Goal: Task Accomplishment & Management: Complete application form

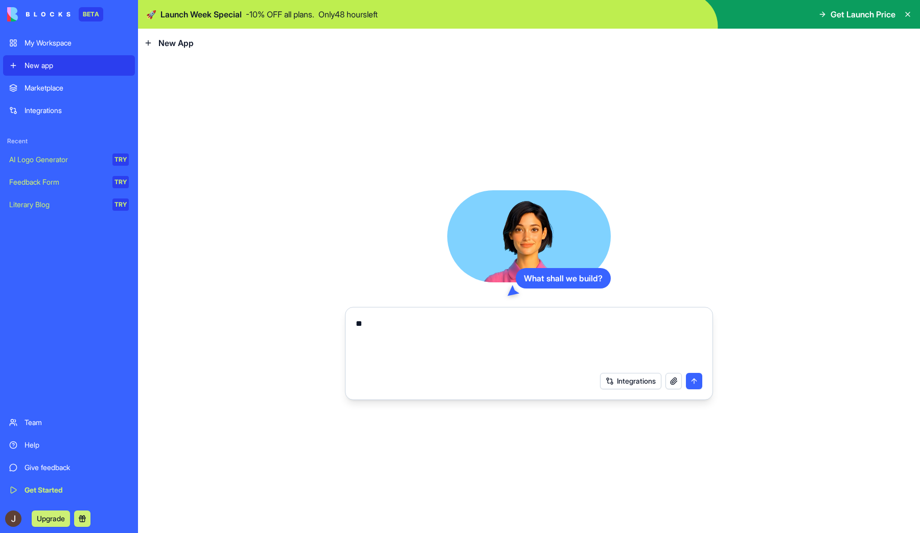
type textarea "*"
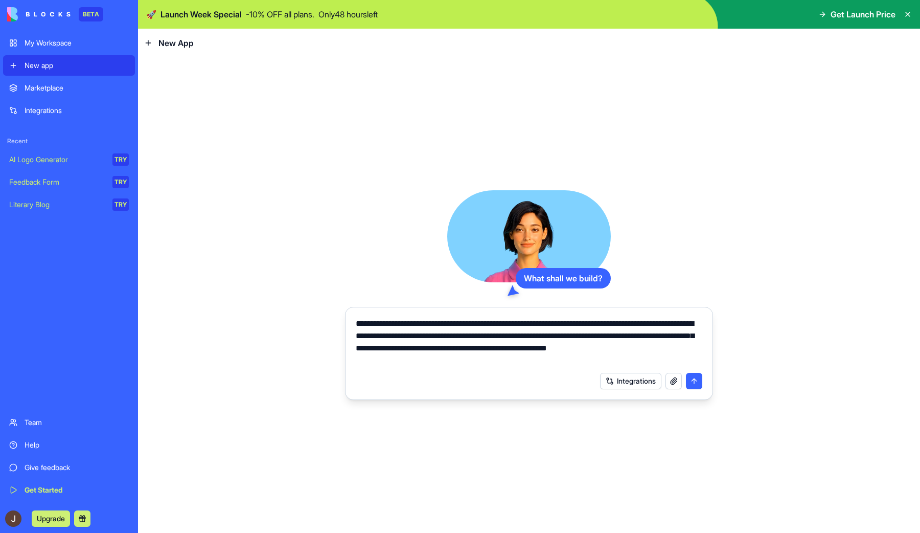
type textarea "**********"
click at [654, 377] on button "Integrations" at bounding box center [630, 381] width 61 height 16
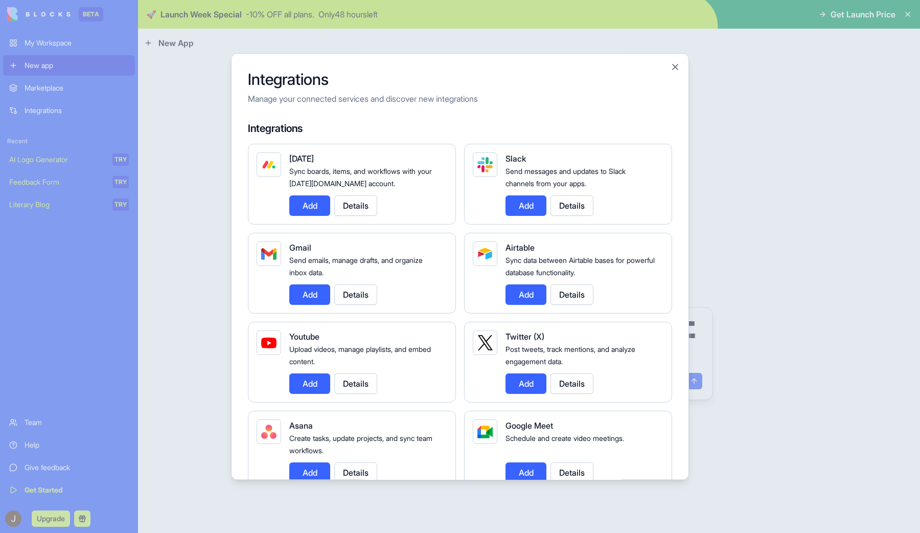
click at [680, 66] on div "Integrations Manage your connected services and discover new integrations Integ…" at bounding box center [460, 266] width 458 height 426
click at [676, 66] on button "Close" at bounding box center [675, 67] width 10 height 10
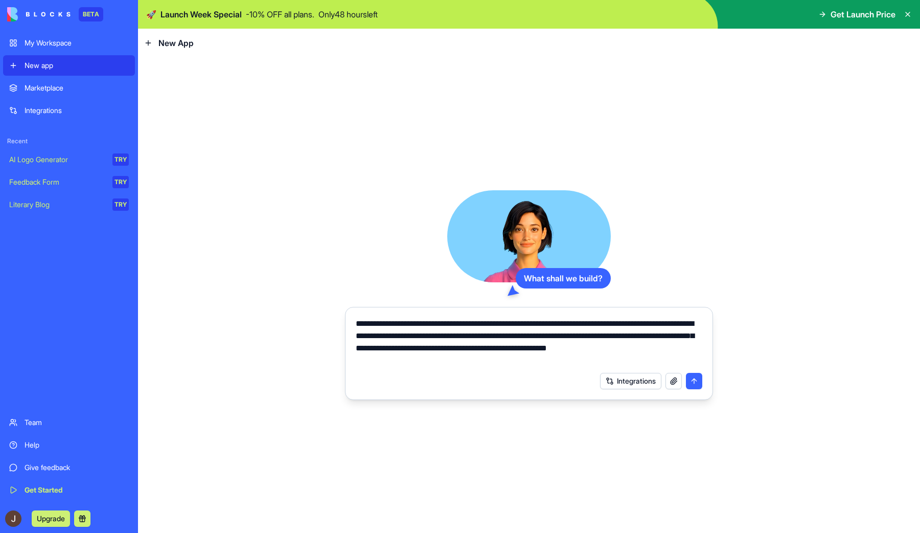
click at [668, 356] on textarea "**********" at bounding box center [529, 341] width 347 height 49
click at [657, 382] on button "Integrations" at bounding box center [630, 381] width 61 height 16
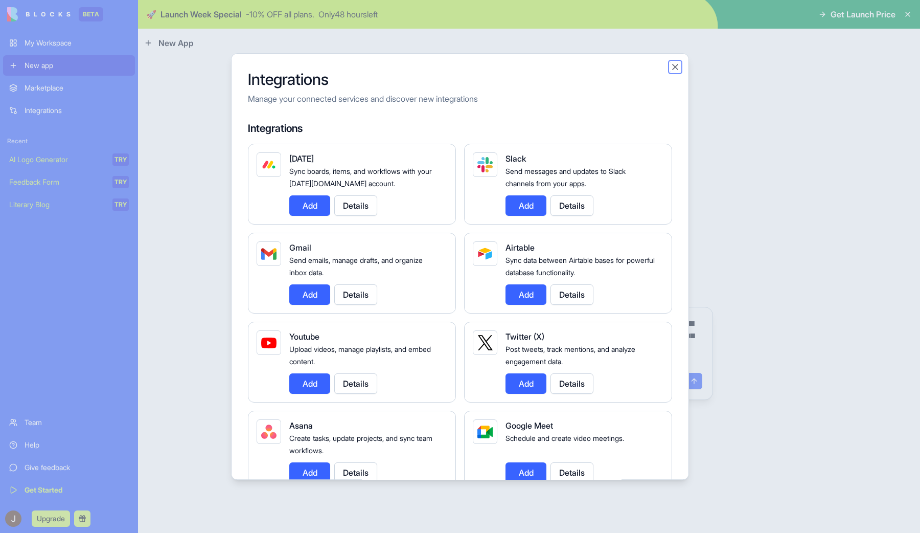
click at [677, 65] on button "Close" at bounding box center [675, 67] width 10 height 10
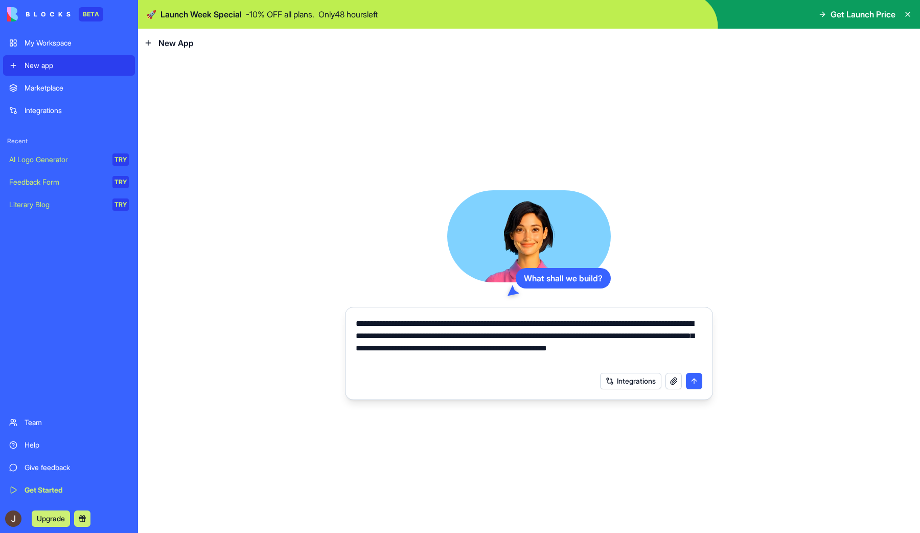
click at [692, 383] on button "submit" at bounding box center [694, 381] width 16 height 16
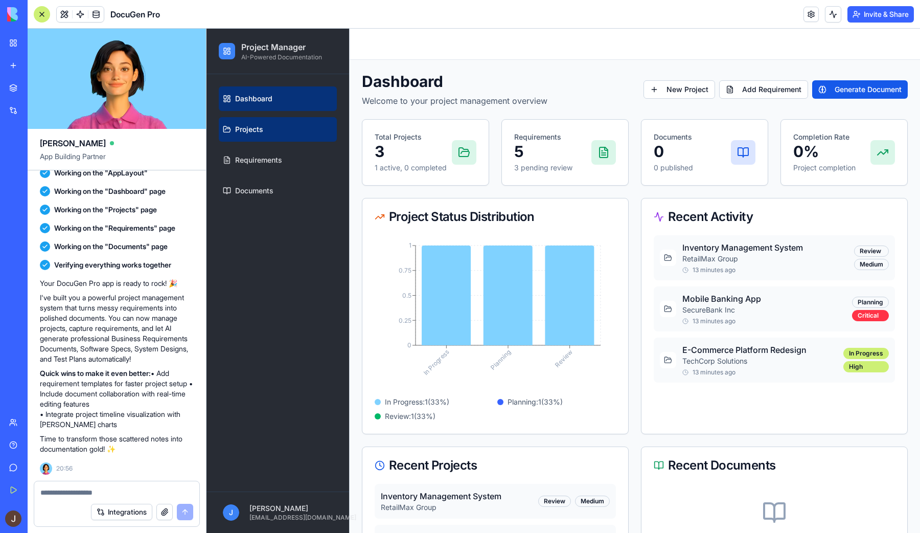
click at [287, 130] on link "Projects" at bounding box center [278, 129] width 118 height 25
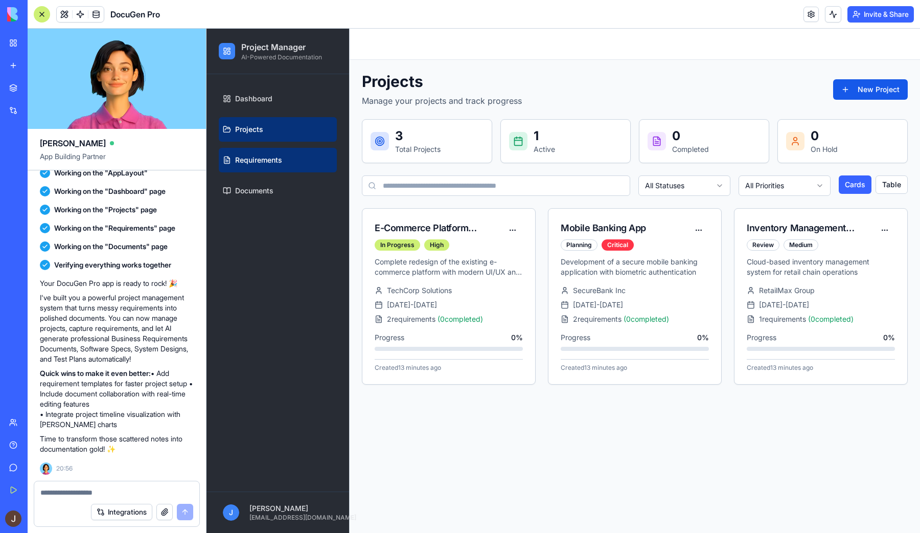
click at [294, 162] on link "Requirements" at bounding box center [278, 160] width 118 height 25
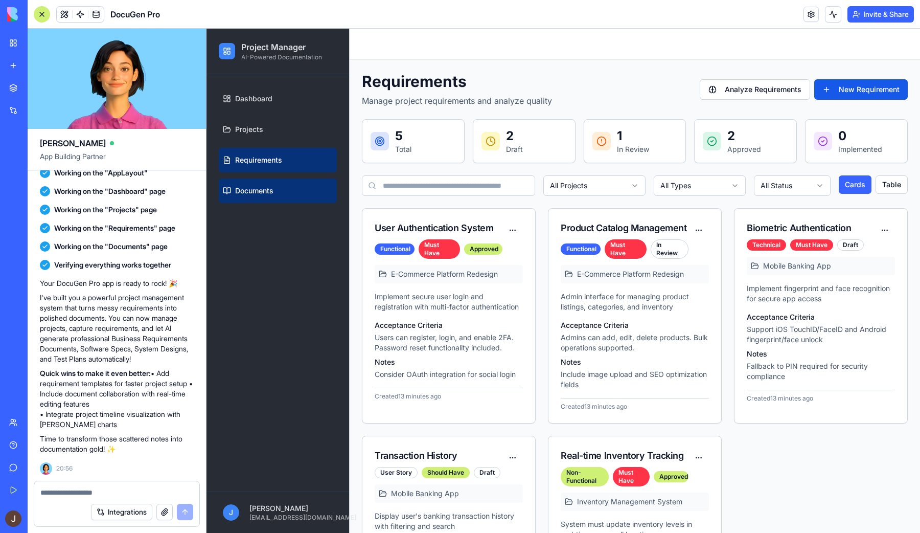
click at [279, 187] on link "Documents" at bounding box center [278, 190] width 118 height 25
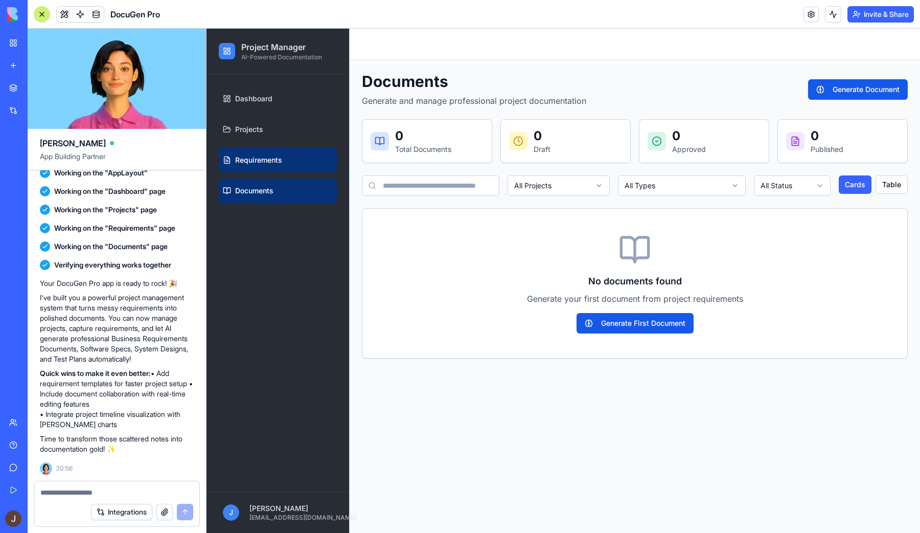
click at [293, 159] on link "Requirements" at bounding box center [278, 160] width 118 height 25
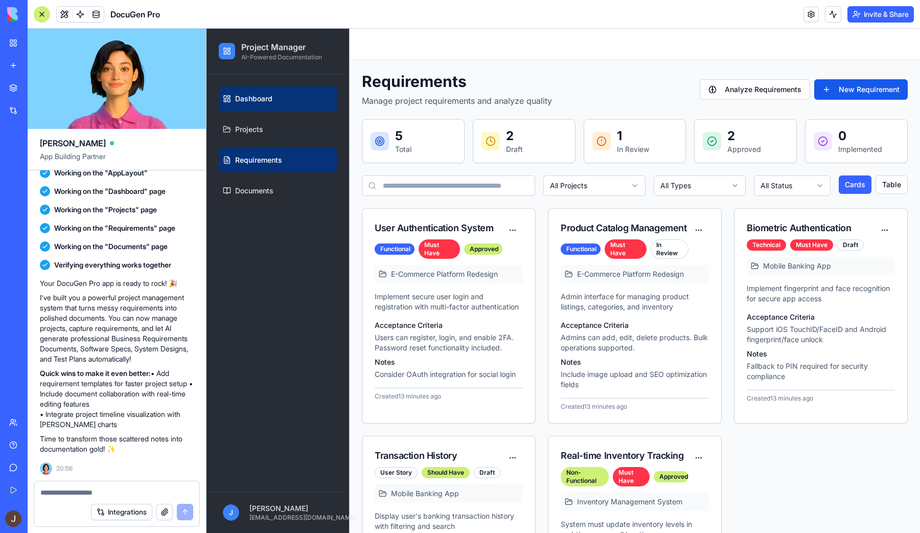
click at [297, 87] on link "Dashboard" at bounding box center [278, 98] width 118 height 25
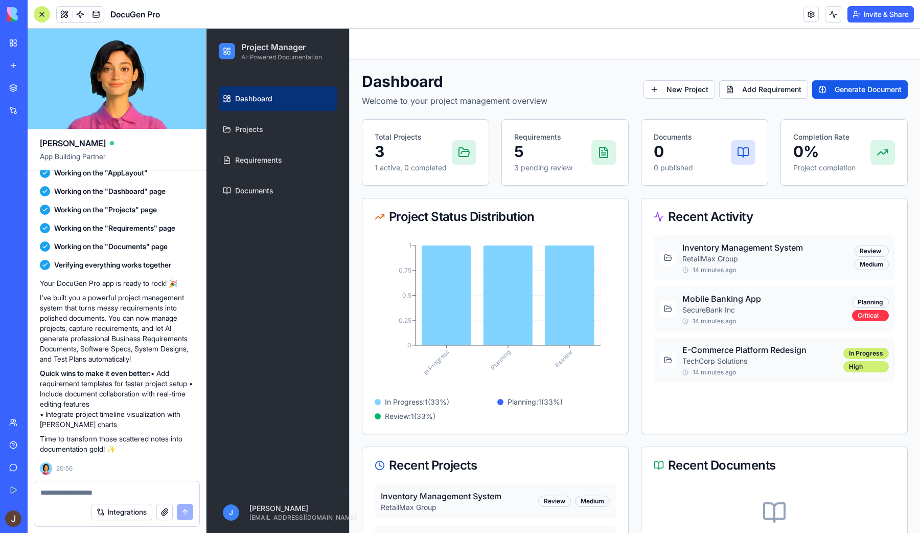
click at [332, 419] on div "Dashboard Projects Requirements Documents" at bounding box center [278, 282] width 143 height 417
click at [635, 189] on div "Dashboard Welcome to your project management overview New Project Add Requireme…" at bounding box center [635, 352] width 546 height 561
click at [668, 82] on button "New Project" at bounding box center [680, 89] width 72 height 18
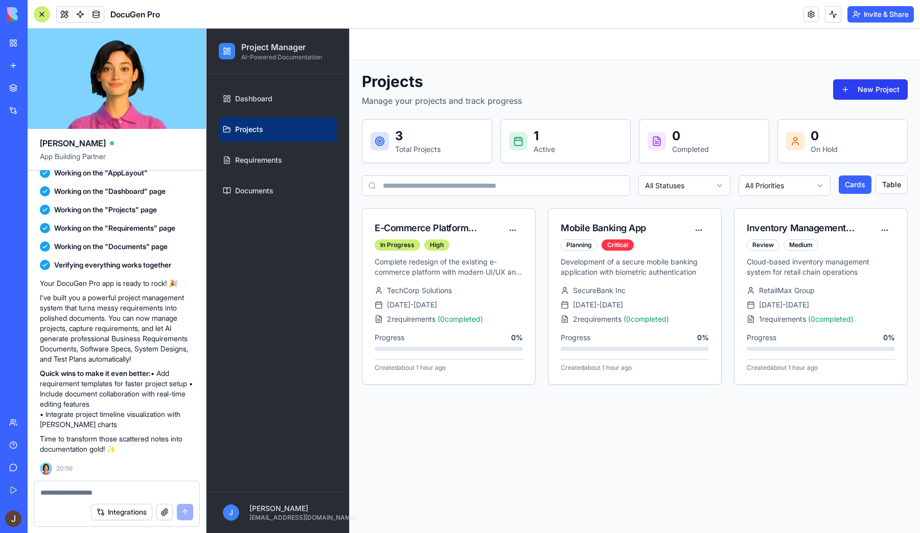
click at [846, 95] on button "New Project" at bounding box center [870, 89] width 75 height 20
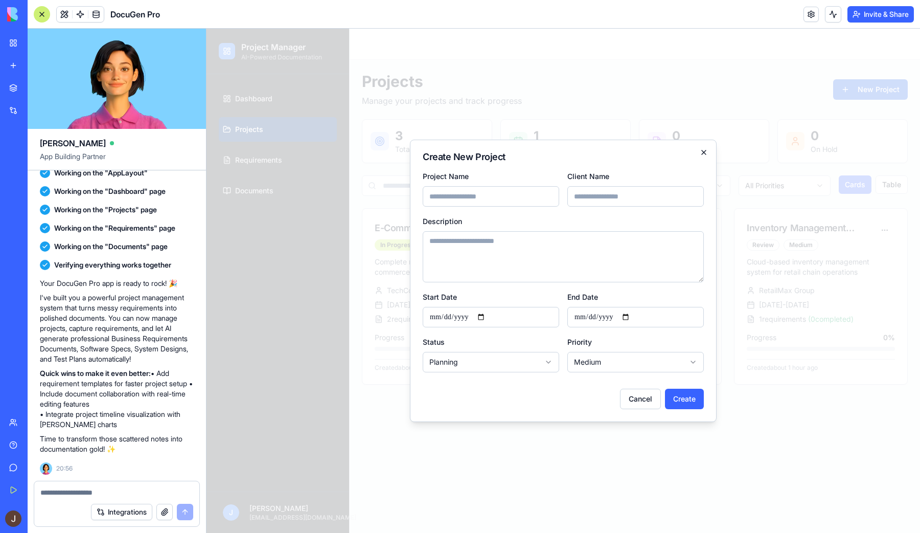
click at [704, 156] on icon "button" at bounding box center [704, 152] width 8 height 8
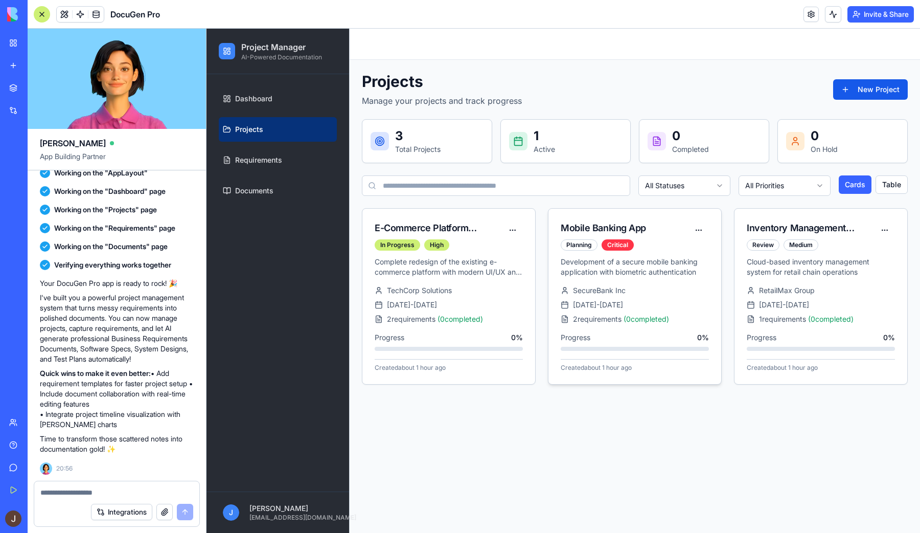
click at [635, 232] on div "Mobile Banking App" at bounding box center [625, 228] width 128 height 14
click at [576, 304] on span "[DATE] - [DATE]" at bounding box center [598, 305] width 50 height 10
click at [494, 247] on div "In Progress High" at bounding box center [439, 244] width 128 height 11
click at [504, 236] on html "Project Manager AI-Powered Documentation Dashboard Projects Requirements Docume…" at bounding box center [564, 281] width 714 height 504
click at [476, 219] on html "Project Manager AI-Powered Documentation Dashboard Projects Requirements Docume…" at bounding box center [564, 281] width 714 height 504
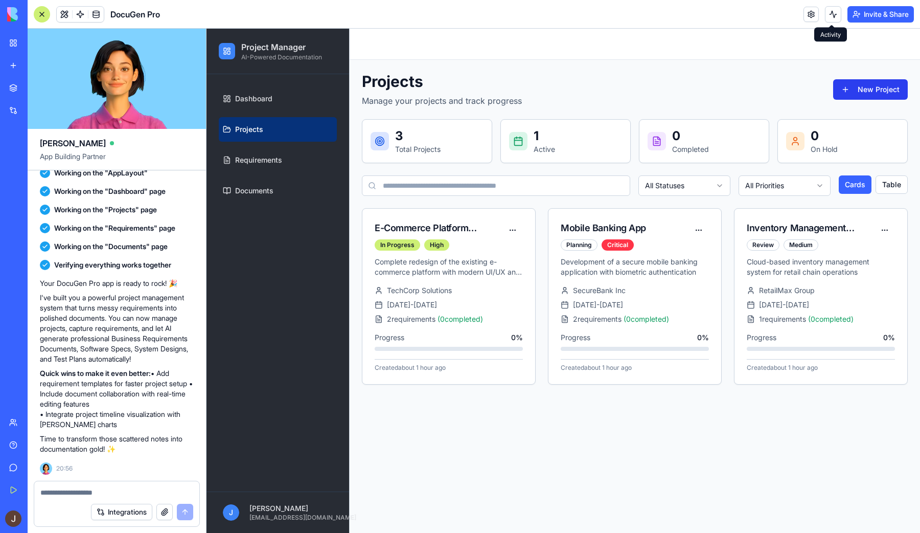
click at [843, 97] on button "New Project" at bounding box center [870, 89] width 75 height 20
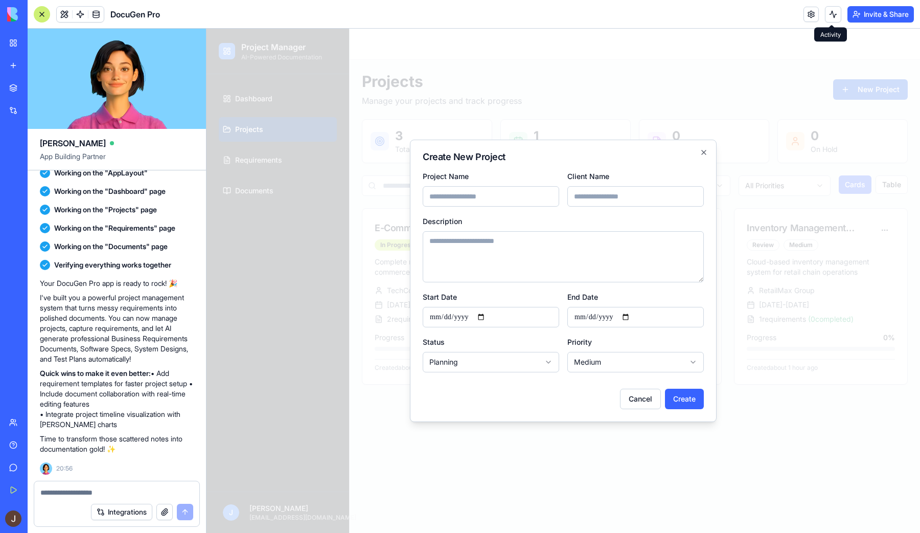
click at [532, 202] on input "Project Name" at bounding box center [491, 196] width 136 height 20
type input "*"
click at [573, 199] on input "Client Name" at bounding box center [635, 196] width 136 height 20
type input "*"
click at [524, 268] on textarea "Description" at bounding box center [563, 256] width 281 height 51
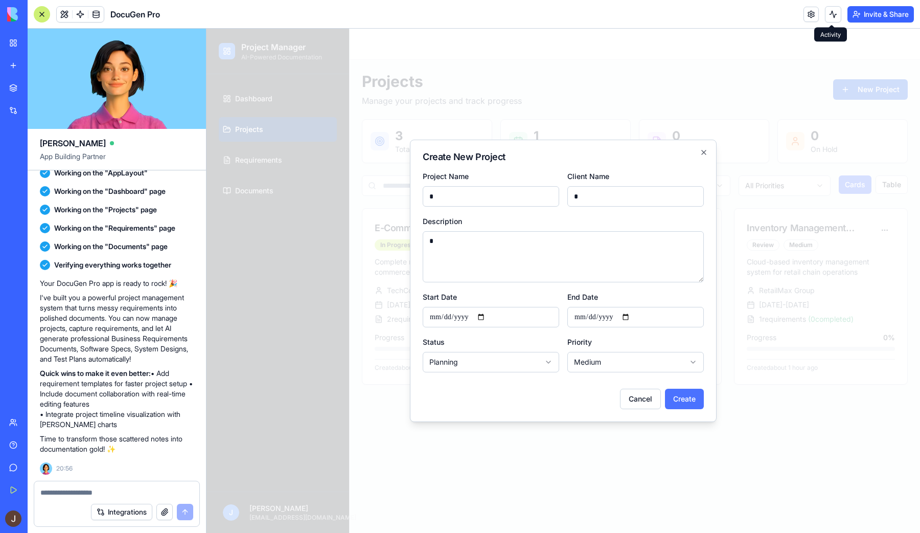
type textarea "*"
click at [678, 394] on button "Create" at bounding box center [684, 399] width 39 height 20
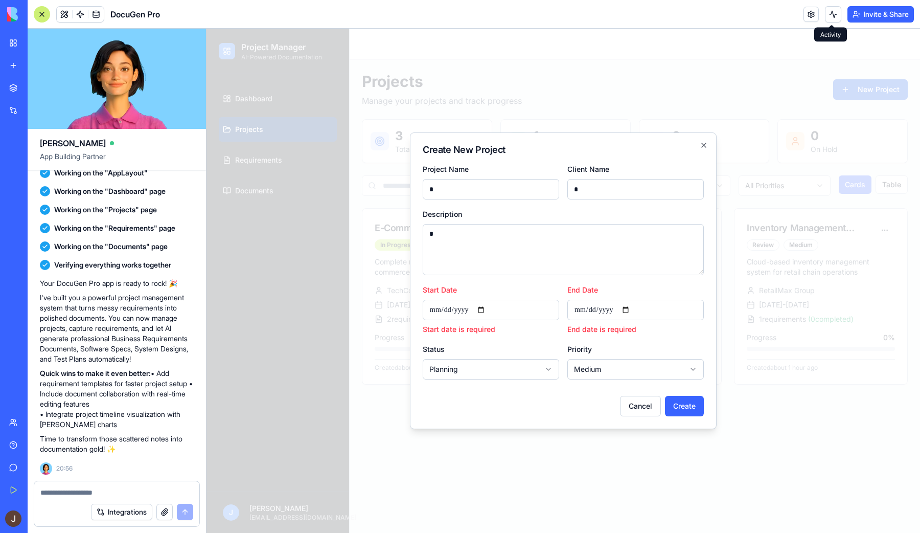
click at [491, 309] on input "Start Date" at bounding box center [491, 310] width 136 height 20
type input "**********"
click at [636, 313] on input "End Date" at bounding box center [635, 310] width 136 height 20
type input "**********"
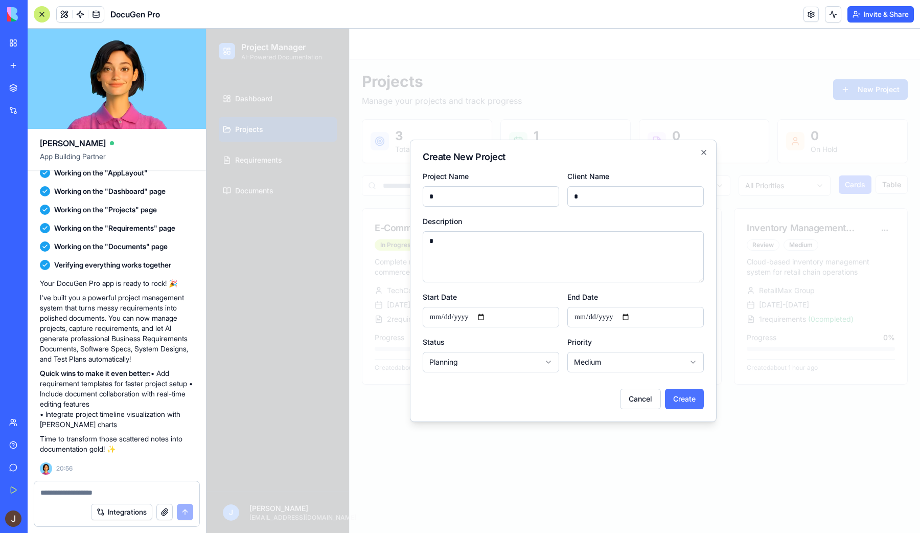
click at [682, 394] on button "Create" at bounding box center [684, 399] width 39 height 20
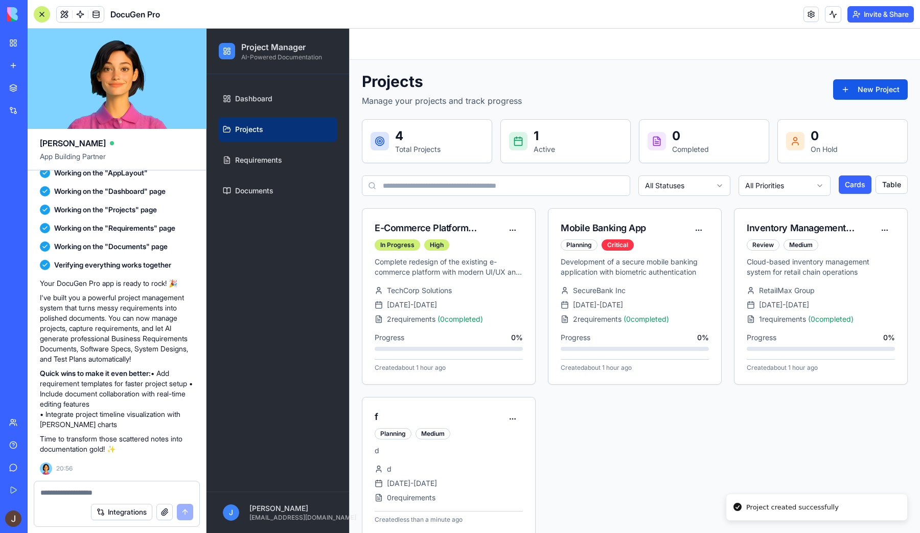
scroll to position [16, 0]
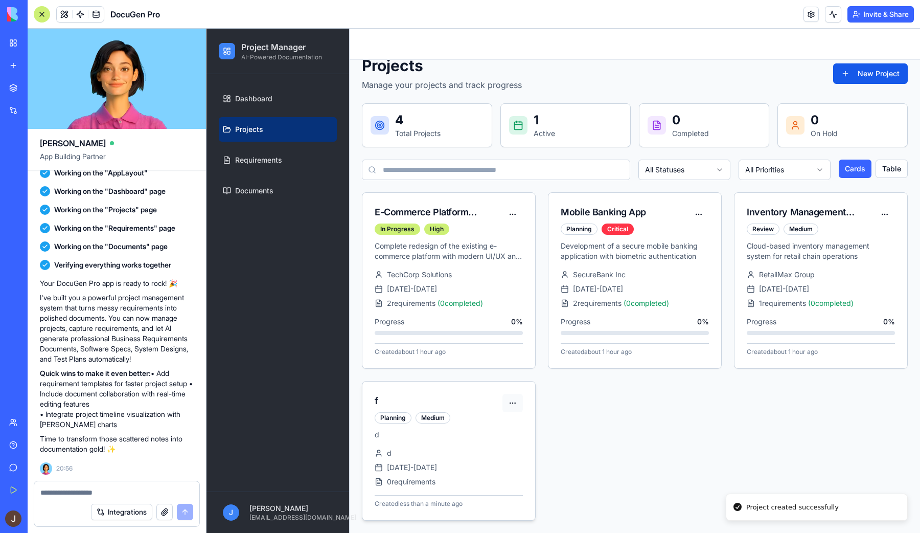
click at [511, 399] on html "Project Manager AI-Powered Documentation Dashboard Projects Requirements Docume…" at bounding box center [564, 273] width 714 height 520
click at [546, 400] on html "Project Manager AI-Powered Documentation Dashboard Projects Requirements Docume…" at bounding box center [564, 273] width 714 height 520
click at [393, 456] on div "d" at bounding box center [449, 453] width 148 height 10
click at [804, 11] on link at bounding box center [811, 14] width 15 height 15
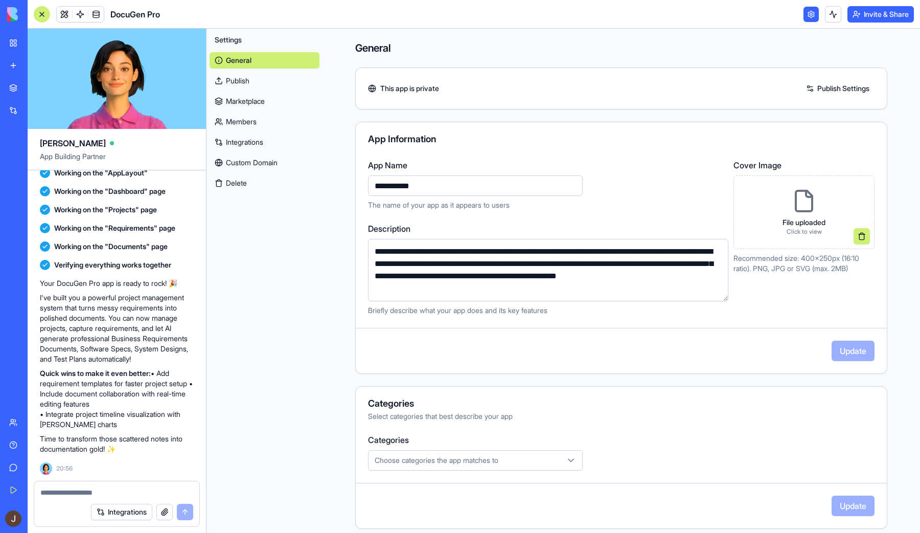
click at [807, 13] on link at bounding box center [811, 14] width 15 height 15
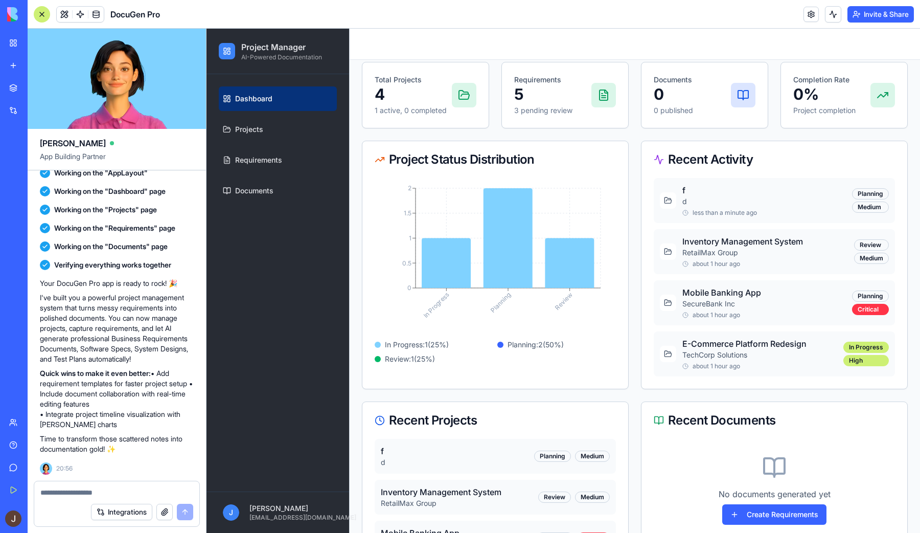
scroll to position [166, 0]
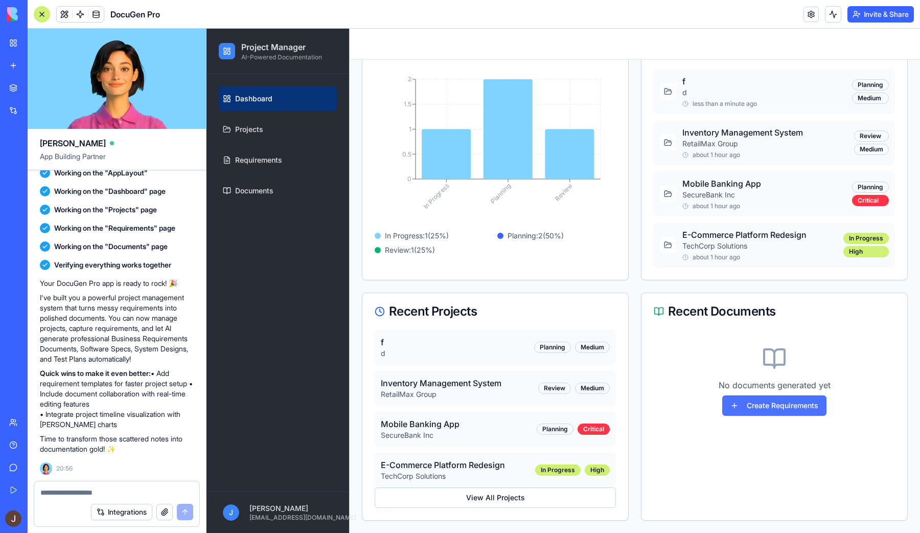
click at [759, 410] on button "Create Requirements" at bounding box center [774, 405] width 104 height 20
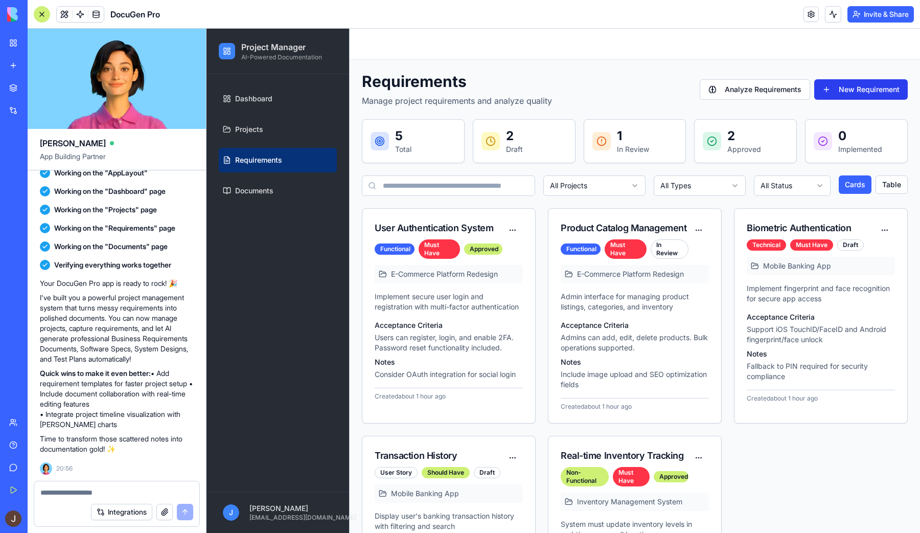
click at [848, 90] on button "New Requirement" at bounding box center [861, 89] width 94 height 20
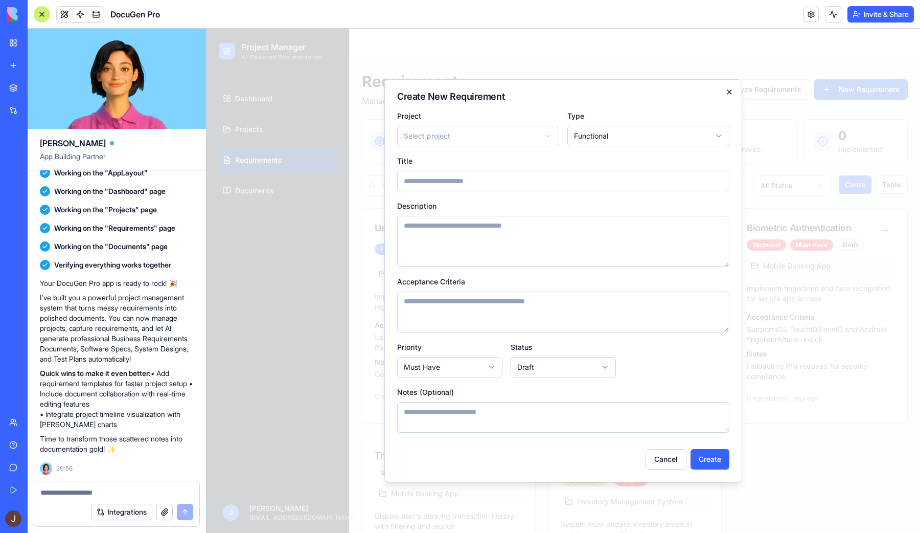
click at [730, 89] on icon "button" at bounding box center [729, 92] width 8 height 8
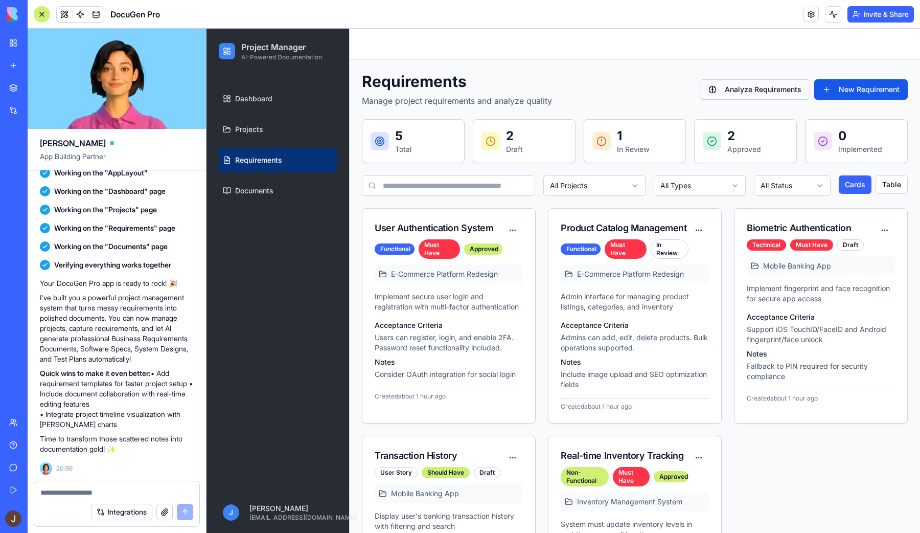
click at [747, 93] on button "Analyze Requirements" at bounding box center [755, 89] width 110 height 20
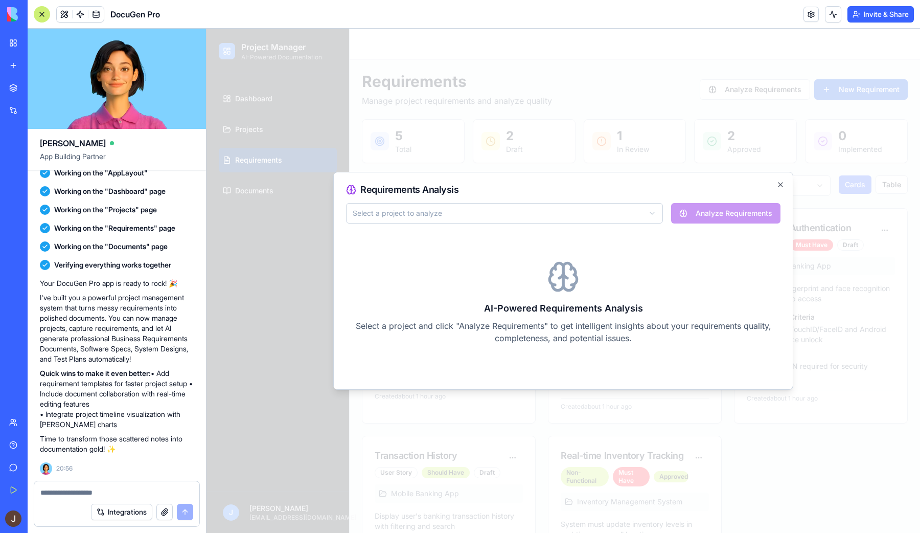
click at [567, 219] on body "Project Manager AI-Powered Documentation Dashboard Projects Requirements Docume…" at bounding box center [564, 346] width 714 height 634
click at [684, 229] on div "E-Commerce Platform Redesign Analyze Requirements AI-Powered Requirements Analy…" at bounding box center [563, 290] width 435 height 174
click at [704, 219] on button "Analyze Requirements" at bounding box center [725, 213] width 109 height 20
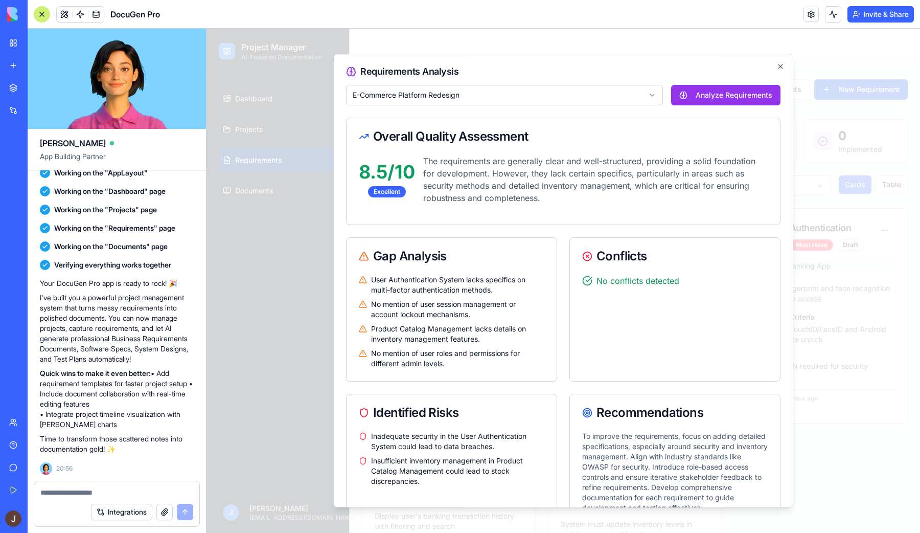
click at [777, 57] on div "Requirements Analysis E-Commerce Platform Redesign Analyze Requirements Overall…" at bounding box center [563, 280] width 460 height 453
click at [778, 67] on icon "button" at bounding box center [781, 66] width 8 height 8
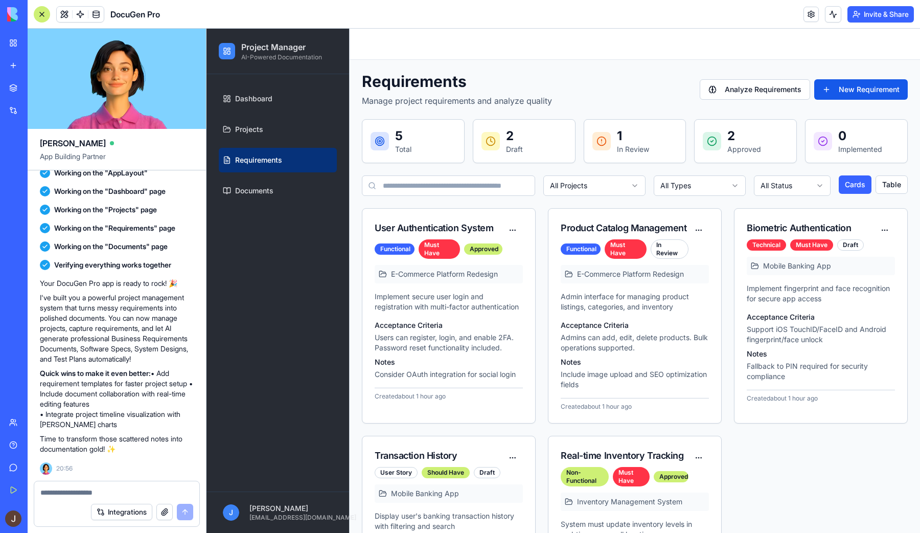
click at [617, 77] on div "Requirements Manage project requirements and analyze quality Analyze Requiremen…" at bounding box center [635, 89] width 546 height 35
click at [585, 190] on html "Project Manager AI-Powered Documentation Dashboard Projects Requirements Docume…" at bounding box center [564, 346] width 714 height 634
click at [579, 189] on html "Project Manager AI-Powered Documentation Dashboard Projects Requirements Docume…" at bounding box center [564, 346] width 714 height 634
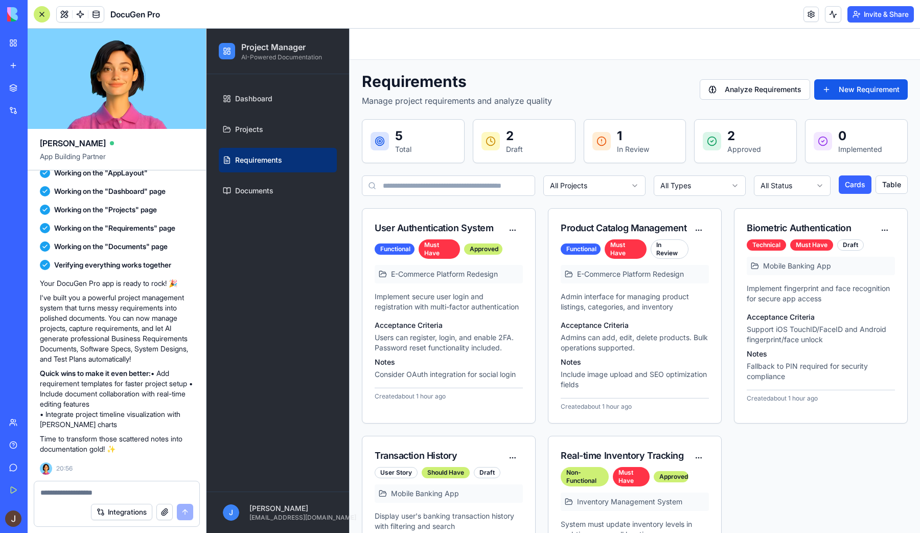
click at [272, 206] on div "Dashboard Projects Requirements Documents" at bounding box center [278, 144] width 126 height 125
click at [269, 195] on span "Documents" at bounding box center [254, 191] width 38 height 10
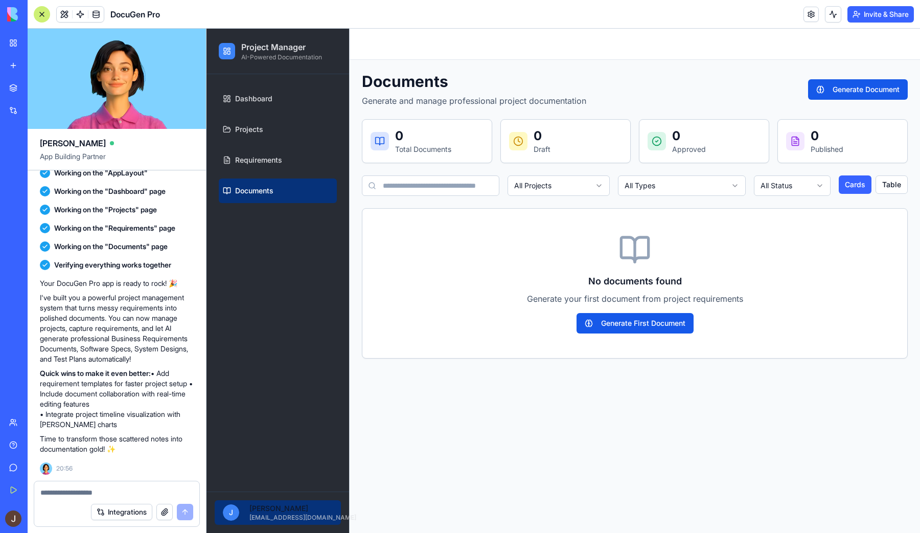
click at [260, 505] on html "Project Manager AI-Powered Documentation Dashboard Projects Requirements Docume…" at bounding box center [564, 281] width 714 height 504
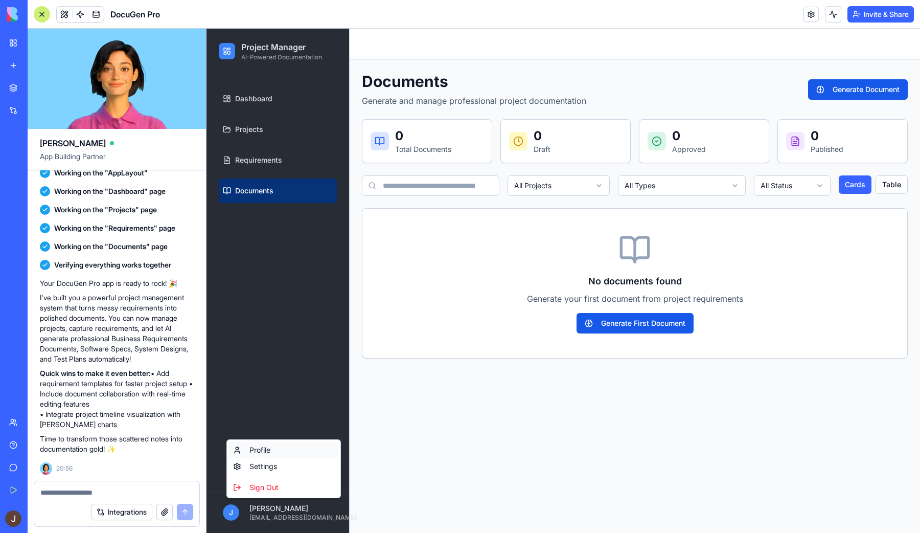
click at [257, 450] on div "Profile" at bounding box center [283, 450] width 109 height 16
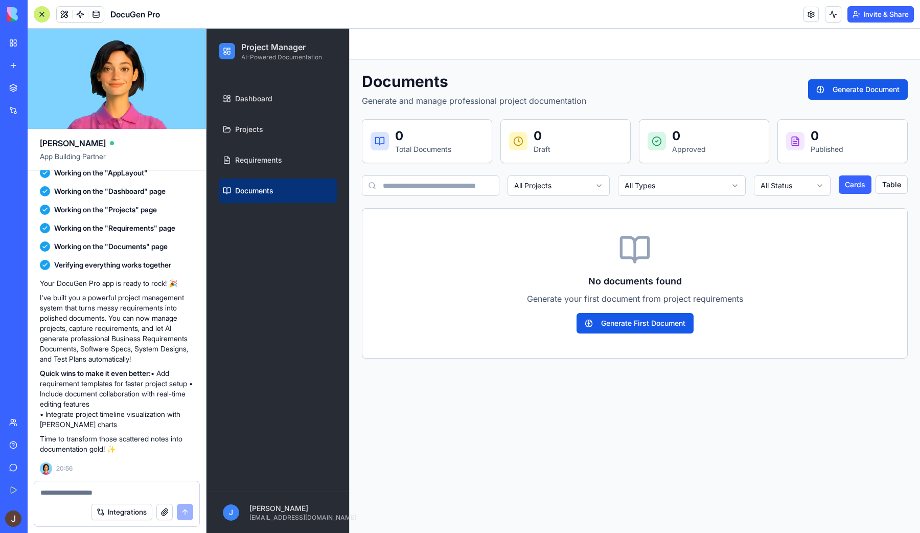
click at [297, 180] on link "Documents" at bounding box center [278, 190] width 118 height 25
click at [289, 155] on link "Requirements" at bounding box center [278, 160] width 118 height 25
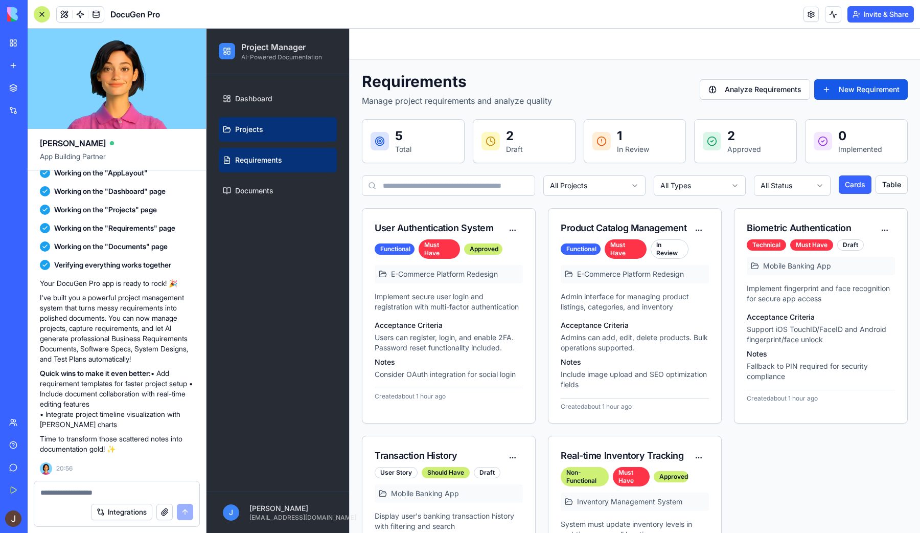
click at [287, 140] on link "Projects" at bounding box center [278, 129] width 118 height 25
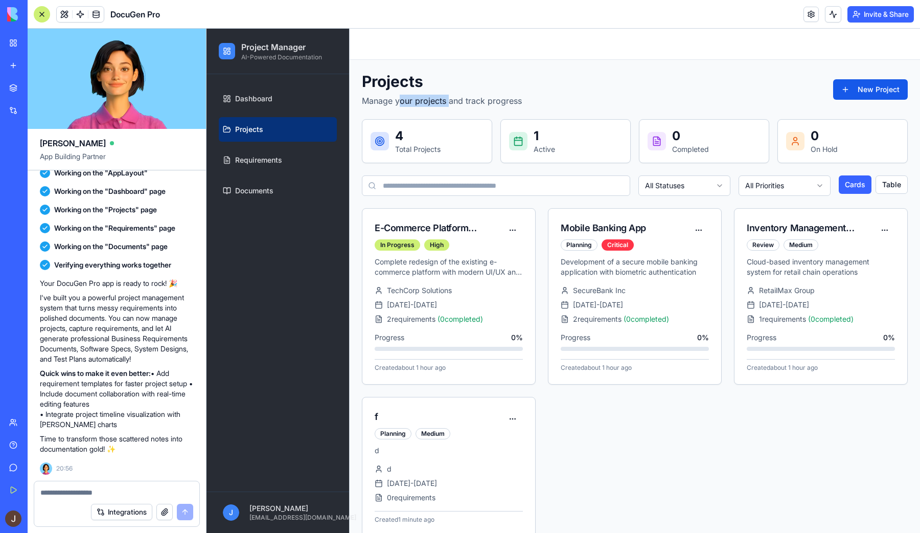
drag, startPoint x: 401, startPoint y: 99, endPoint x: 483, endPoint y: 99, distance: 81.8
click at [459, 99] on p "Manage your projects and track progress" at bounding box center [442, 101] width 160 height 12
click at [483, 99] on p "Manage your projects and track progress" at bounding box center [442, 101] width 160 height 12
click at [262, 94] on span "Dashboard" at bounding box center [253, 99] width 37 height 10
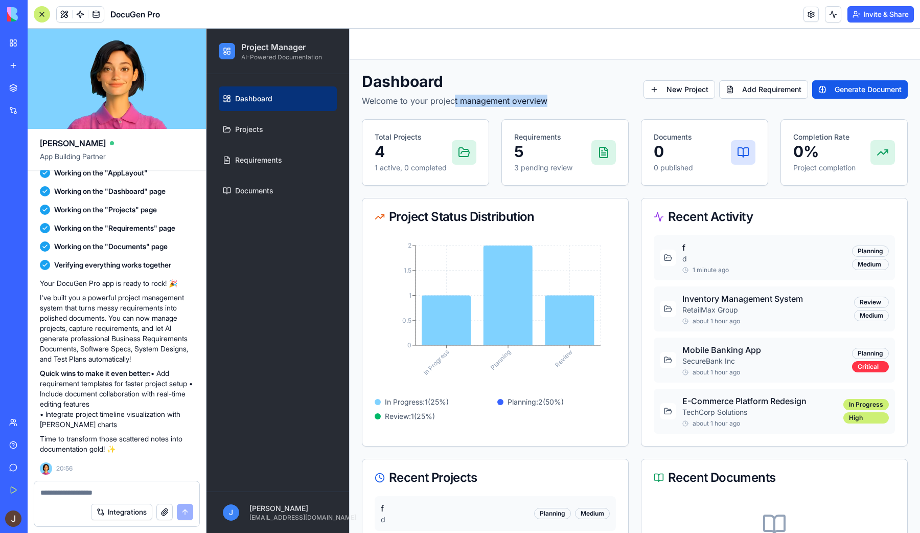
drag, startPoint x: 453, startPoint y: 96, endPoint x: 577, endPoint y: 96, distance: 123.7
click at [573, 96] on div "Dashboard Welcome to your project management overview New Project Add Requireme…" at bounding box center [635, 89] width 546 height 35
click at [577, 96] on div "Dashboard Welcome to your project management overview New Project Add Requireme…" at bounding box center [635, 89] width 546 height 35
click at [846, 88] on button "Generate Document" at bounding box center [860, 89] width 96 height 18
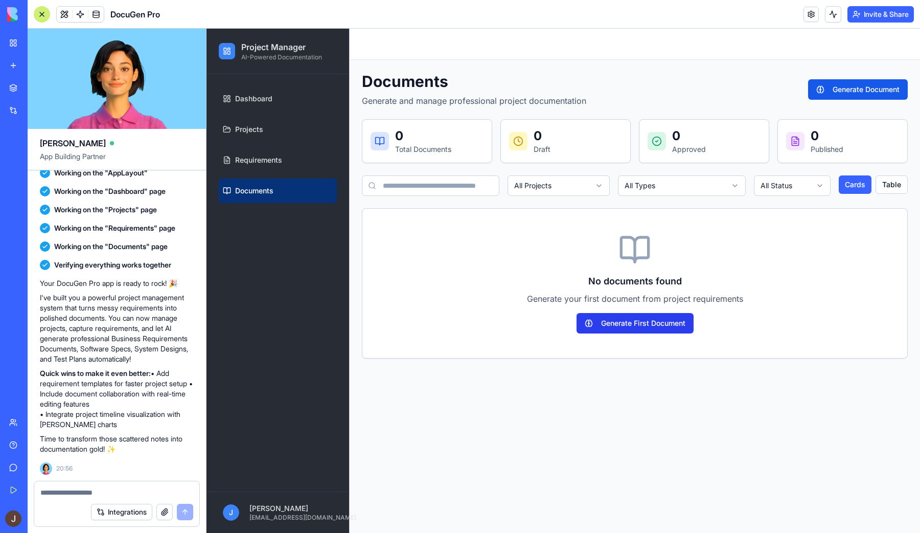
click at [668, 321] on button "Generate First Document" at bounding box center [635, 323] width 117 height 20
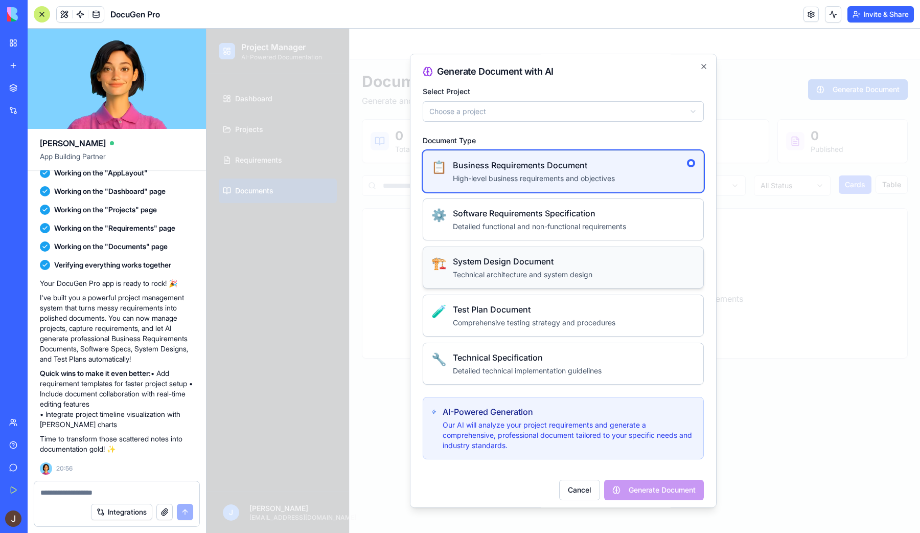
click at [600, 260] on h3 "System Design Document" at bounding box center [574, 261] width 242 height 12
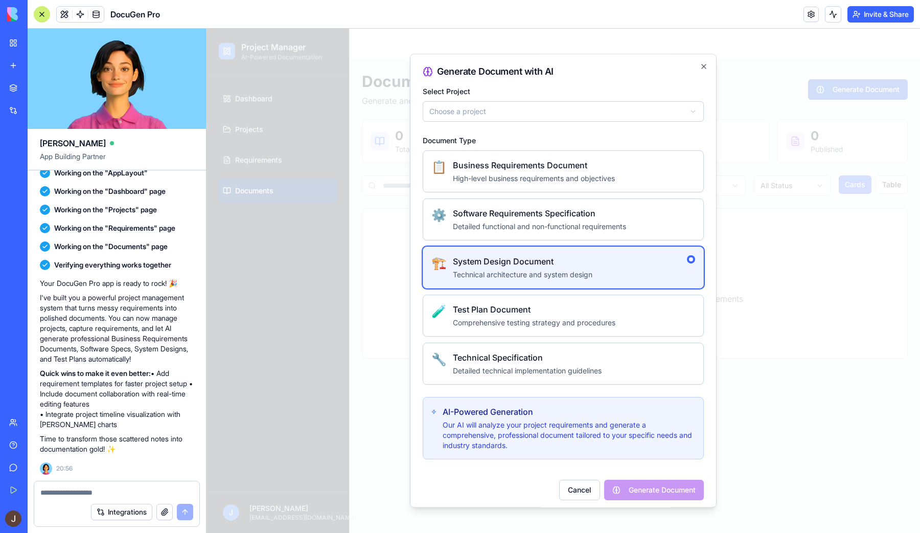
click at [528, 114] on body "**********" at bounding box center [564, 281] width 714 height 504
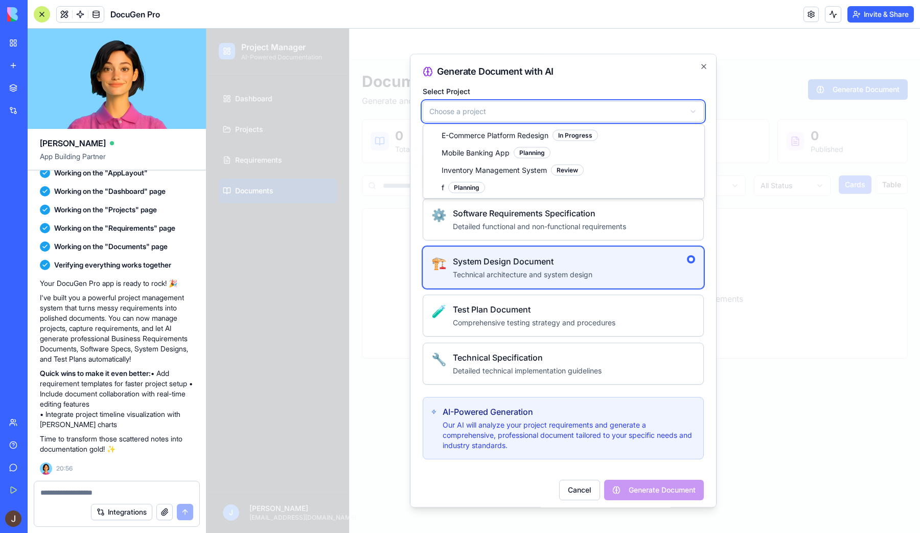
click at [539, 109] on body "**********" at bounding box center [564, 281] width 714 height 504
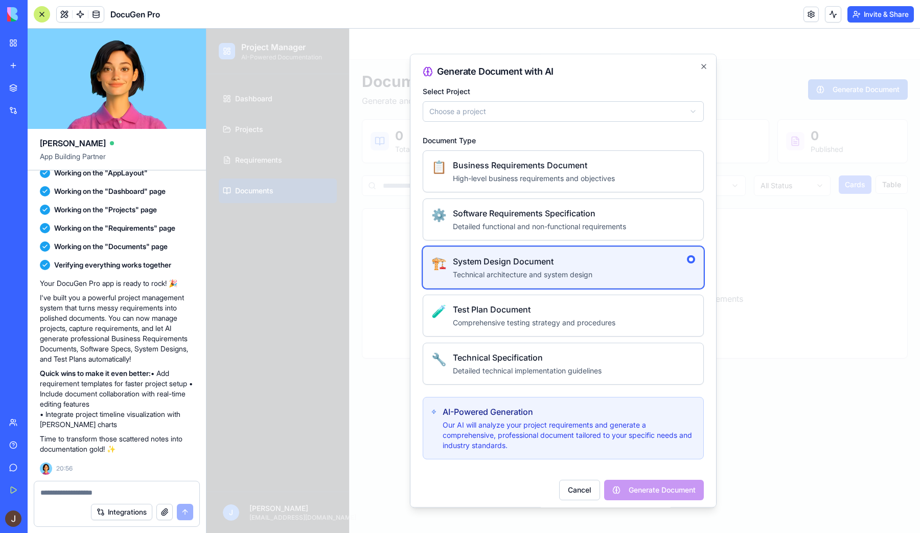
click at [620, 116] on body "**********" at bounding box center [564, 281] width 714 height 504
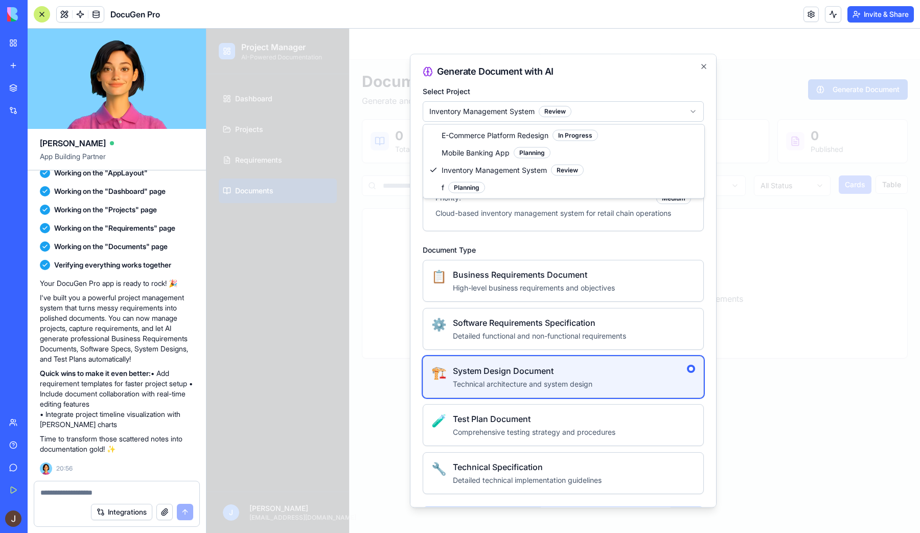
click at [524, 121] on body "**********" at bounding box center [564, 281] width 714 height 504
select select "******"
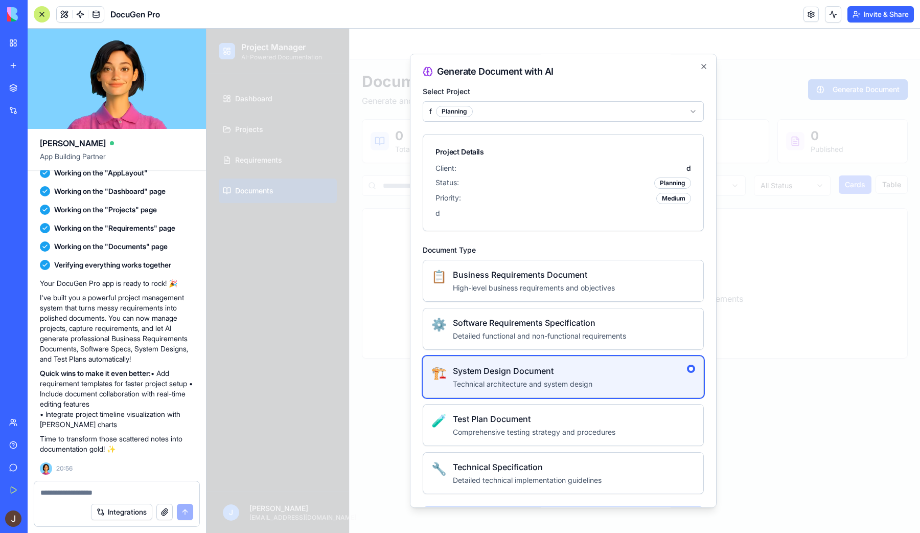
click at [700, 62] on div "**********" at bounding box center [563, 280] width 307 height 453
click at [704, 66] on icon "button" at bounding box center [704, 66] width 8 height 8
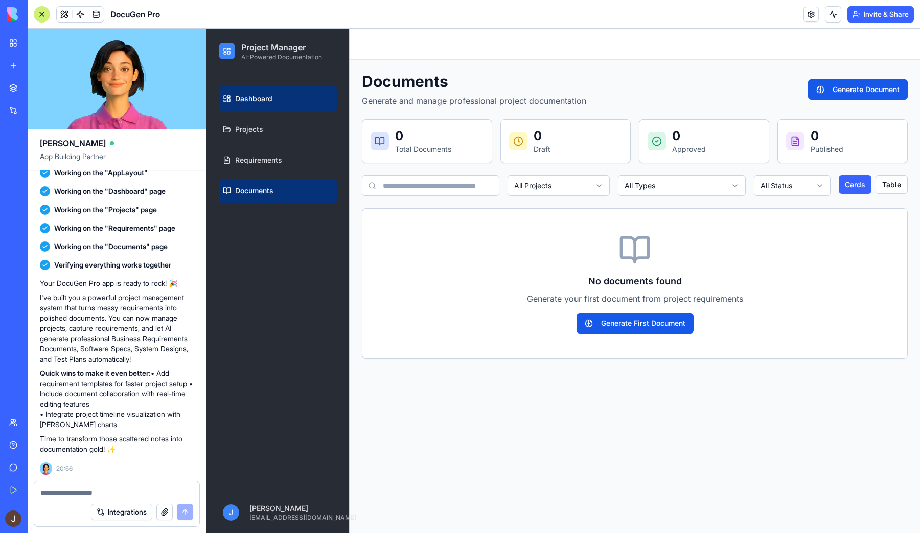
click at [234, 96] on link "Dashboard" at bounding box center [278, 98] width 118 height 25
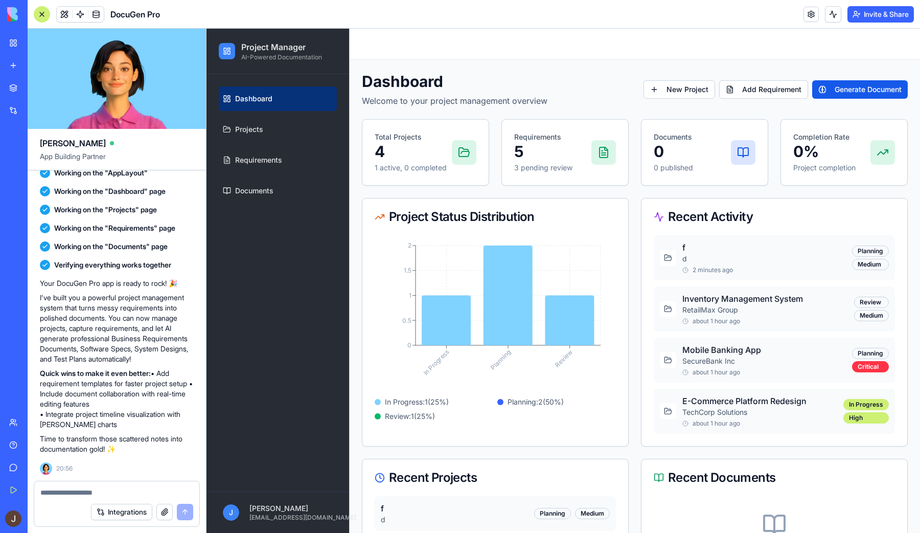
click at [497, 83] on h1 "Dashboard" at bounding box center [455, 81] width 186 height 18
click at [287, 148] on link "Requirements" at bounding box center [278, 160] width 118 height 25
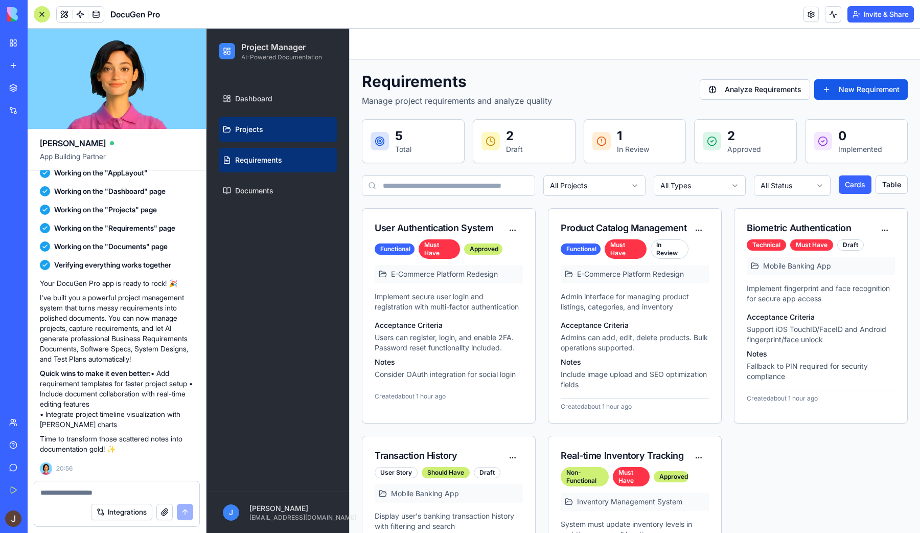
click at [287, 130] on link "Projects" at bounding box center [278, 129] width 118 height 25
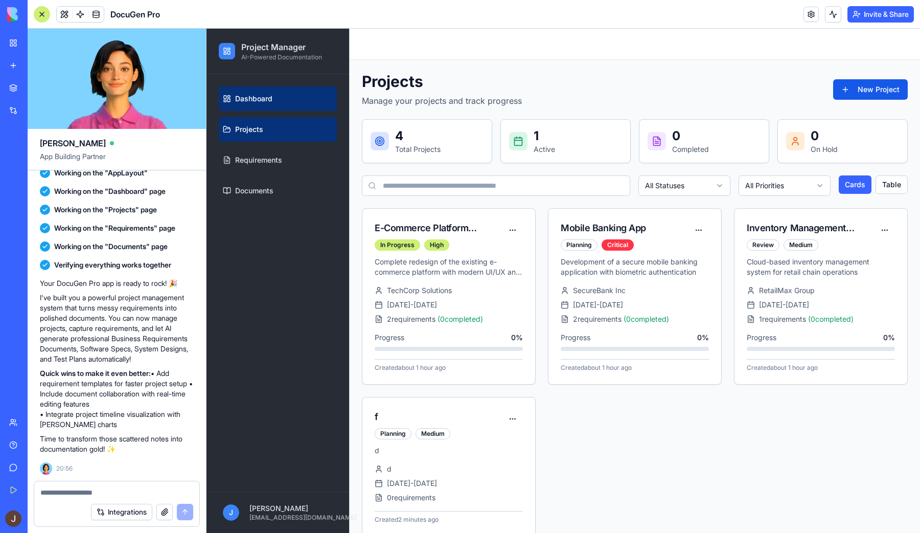
click at [286, 99] on link "Dashboard" at bounding box center [278, 98] width 118 height 25
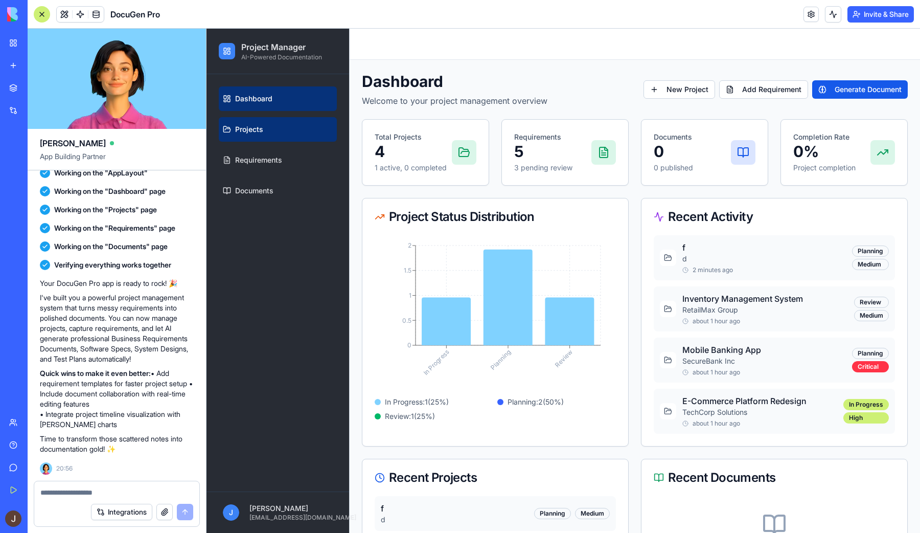
click at [286, 118] on link "Projects" at bounding box center [278, 129] width 118 height 25
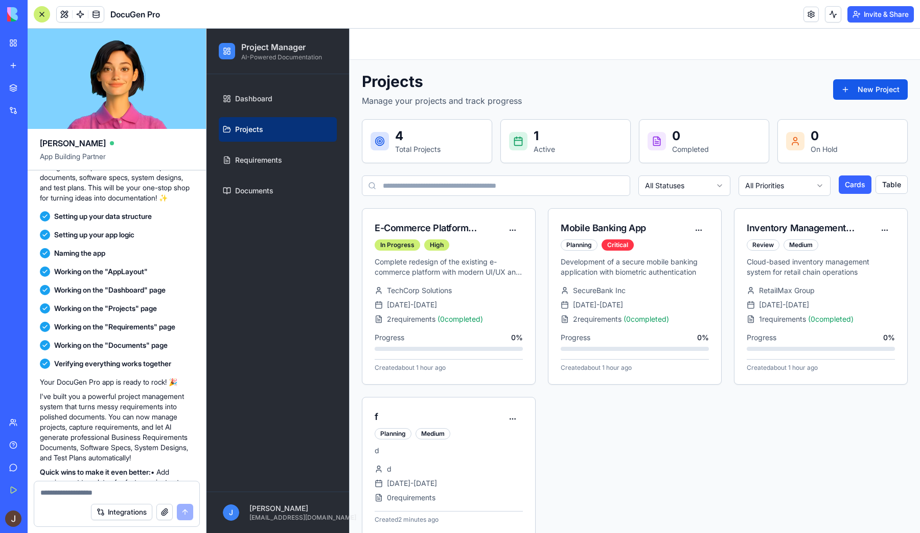
scroll to position [354, 0]
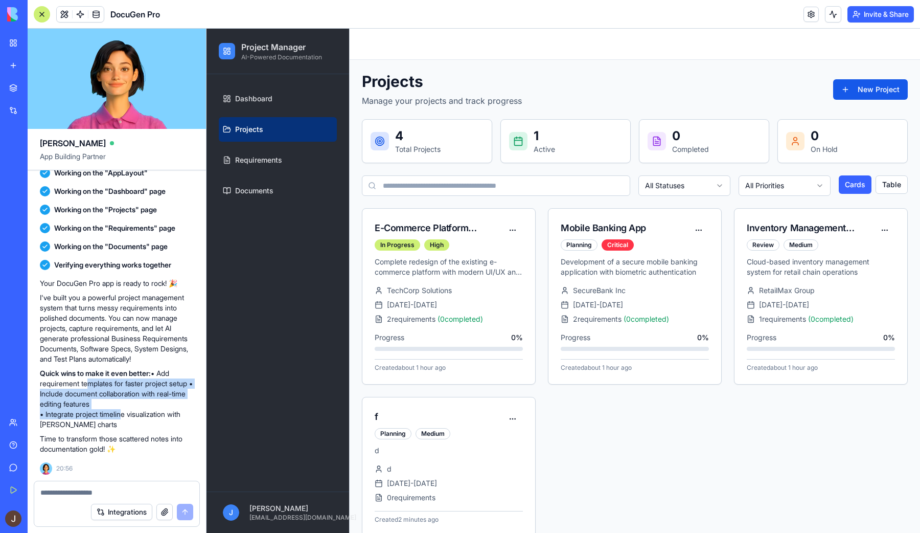
drag, startPoint x: 84, startPoint y: 382, endPoint x: 121, endPoint y: 415, distance: 49.6
click at [121, 415] on p "Quick wins to make it even better: • Add requirement templates for faster proje…" at bounding box center [117, 398] width 154 height 61
click at [150, 430] on div "Your DocuGen Pro app is ready to rock! 🎉 I've built you a powerful project mana…" at bounding box center [117, 366] width 154 height 176
click at [292, 146] on ul "Dashboard Projects Requirements Documents" at bounding box center [278, 144] width 118 height 117
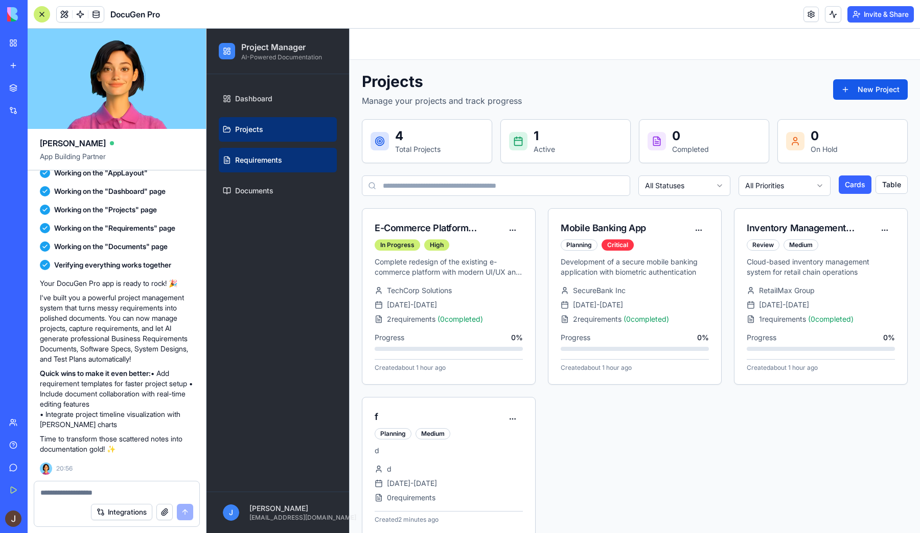
click at [284, 157] on link "Requirements" at bounding box center [278, 160] width 118 height 25
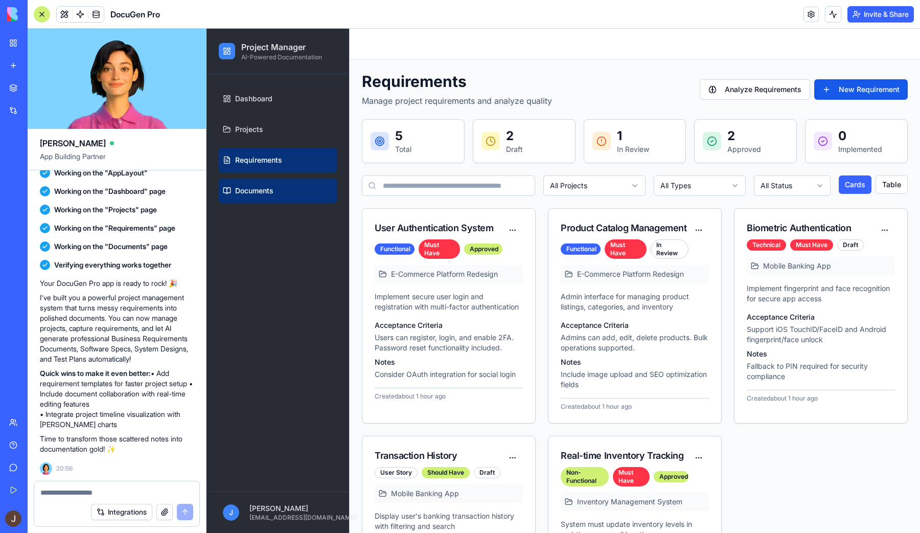
click at [290, 184] on link "Documents" at bounding box center [278, 190] width 118 height 25
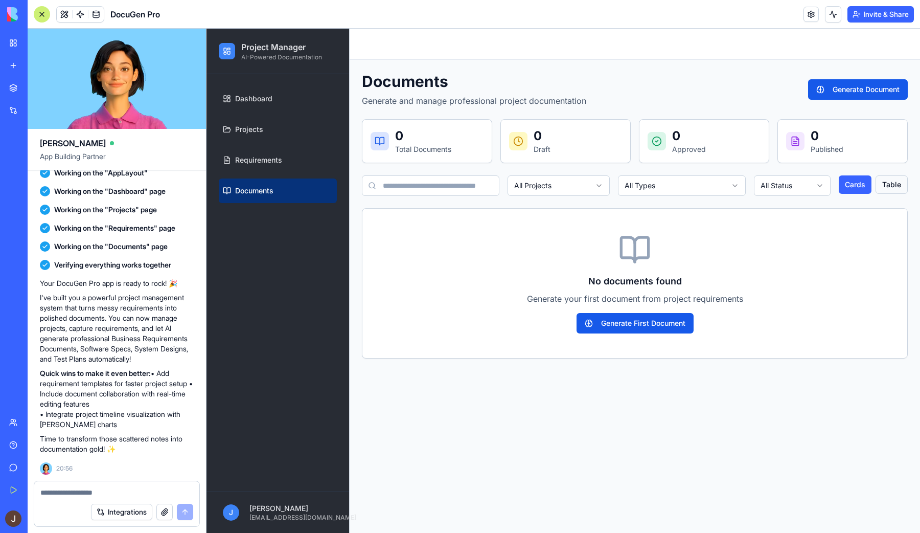
click at [885, 184] on button "Table" at bounding box center [892, 184] width 32 height 18
click at [857, 181] on button "Cards" at bounding box center [856, 184] width 34 height 18
click at [311, 131] on link "Projects" at bounding box center [278, 129] width 118 height 25
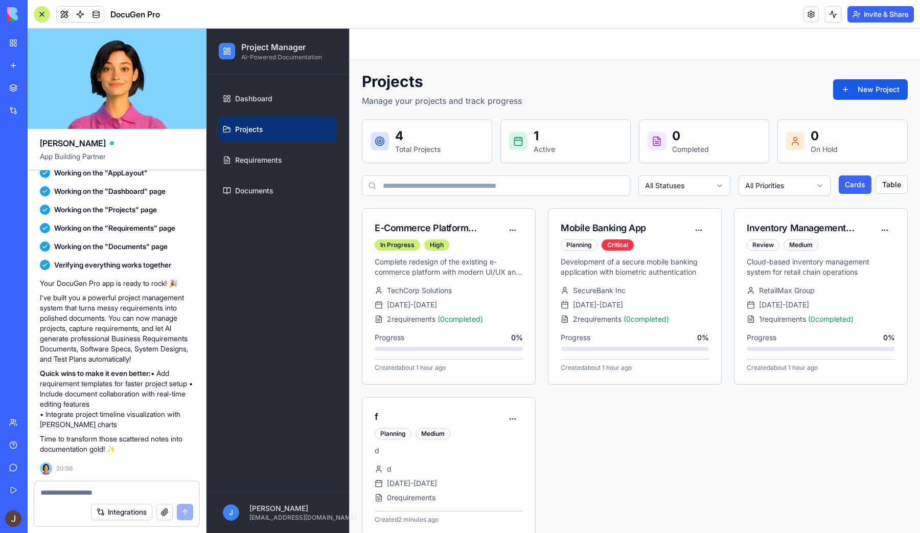
scroll to position [16, 0]
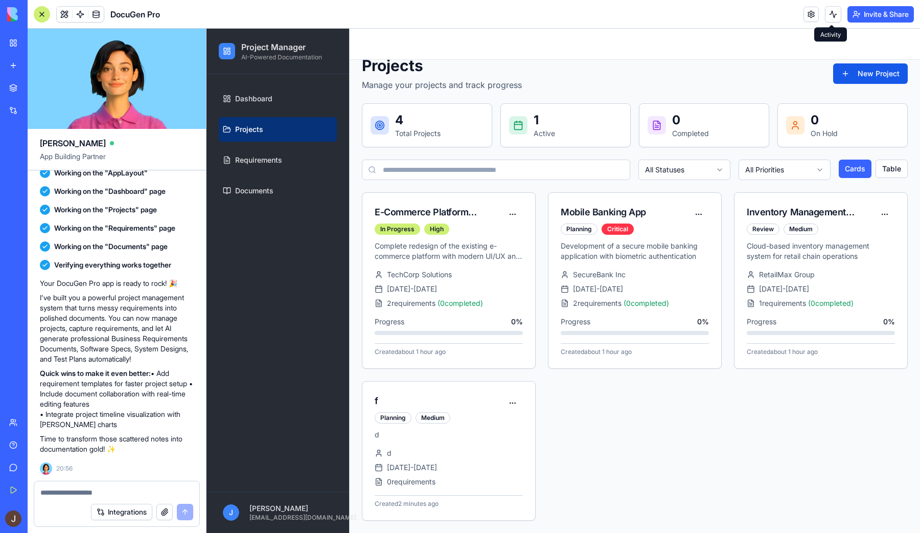
click at [831, 8] on button at bounding box center [833, 14] width 16 height 16
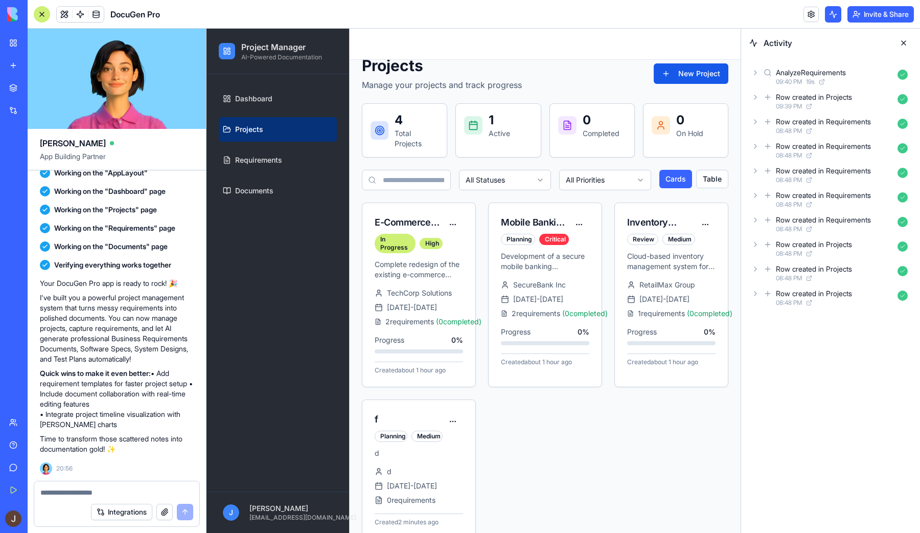
click at [831, 8] on button at bounding box center [833, 14] width 16 height 16
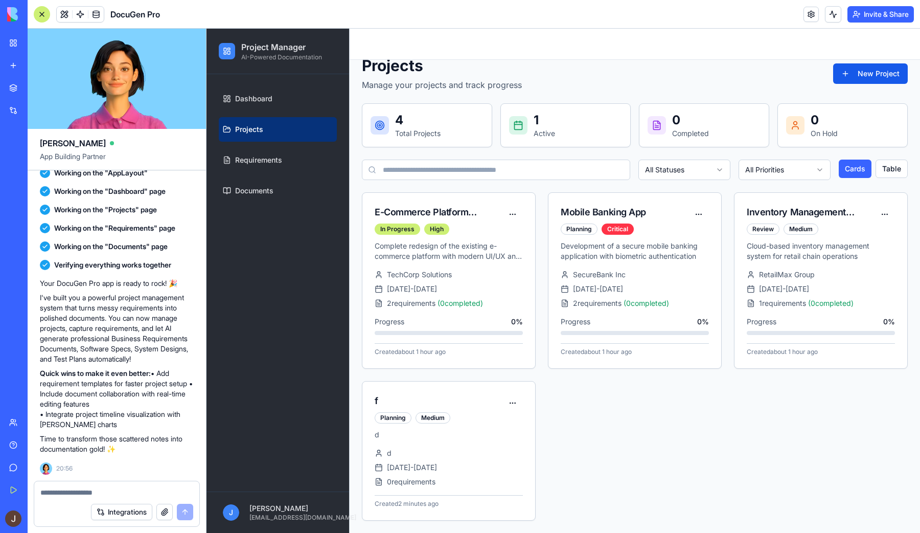
click at [122, 71] on video at bounding box center [117, 79] width 178 height 100
drag, startPoint x: 85, startPoint y: 387, endPoint x: 108, endPoint y: 408, distance: 31.8
click at [108, 408] on p "Quick wins to make it even better: • Add requirement templates for faster proje…" at bounding box center [117, 398] width 154 height 61
click at [141, 429] on div "Your DocuGen Pro app is ready to rock! 🎉 I've built you a powerful project mana…" at bounding box center [117, 366] width 154 height 176
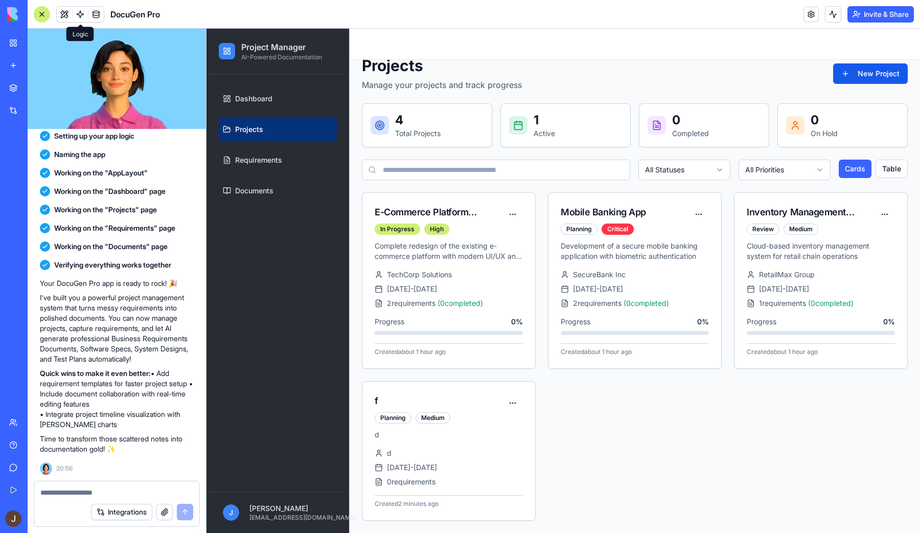
click at [67, 17] on span at bounding box center [80, 14] width 29 height 29
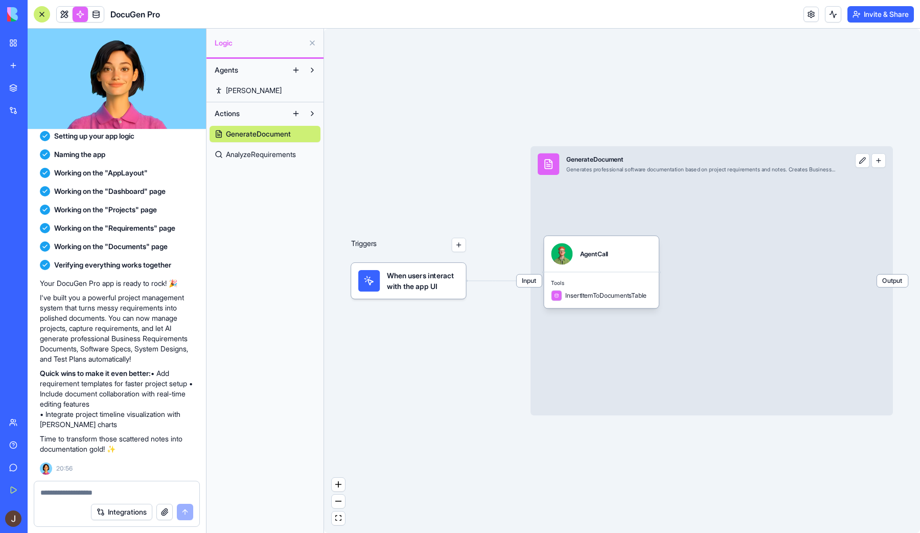
click at [67, 17] on link at bounding box center [64, 14] width 15 height 15
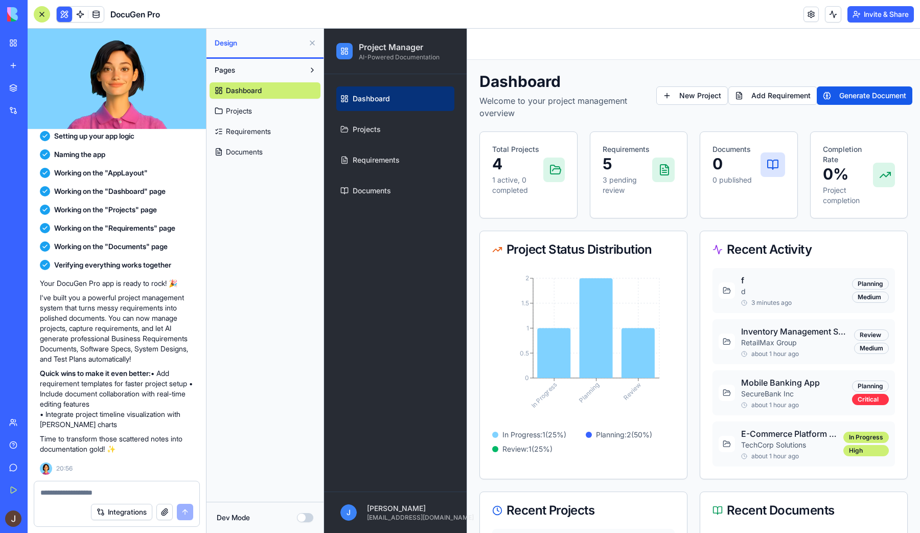
click at [293, 105] on link "Projects" at bounding box center [265, 111] width 111 height 16
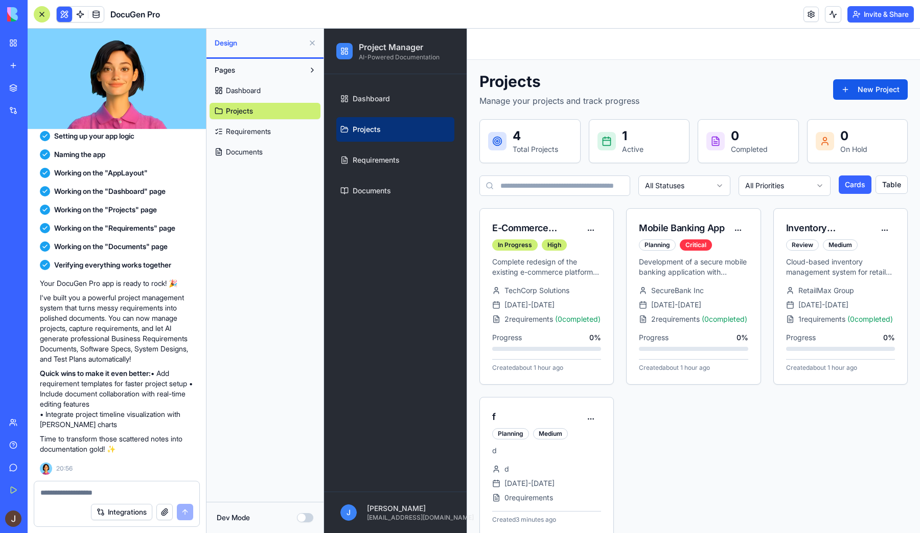
click at [280, 125] on link "Requirements" at bounding box center [265, 131] width 111 height 16
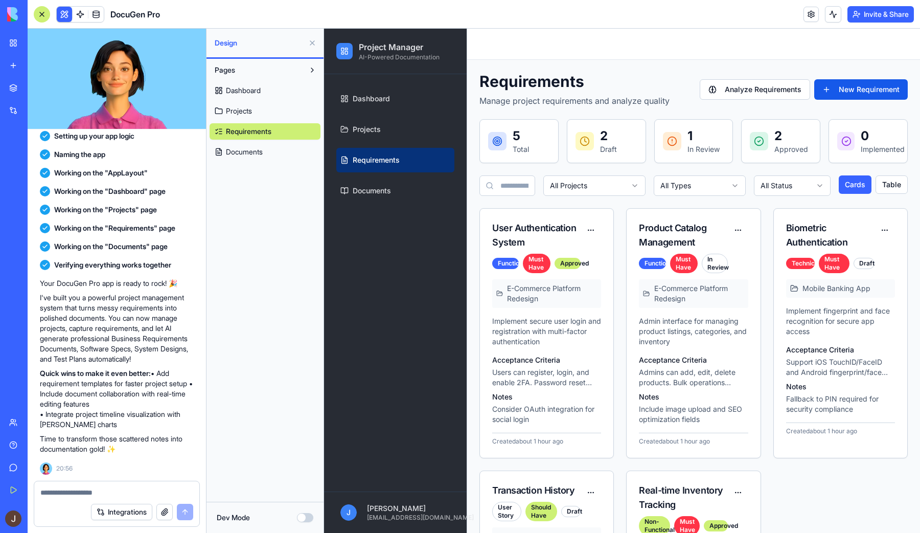
click at [307, 43] on button at bounding box center [312, 43] width 16 height 16
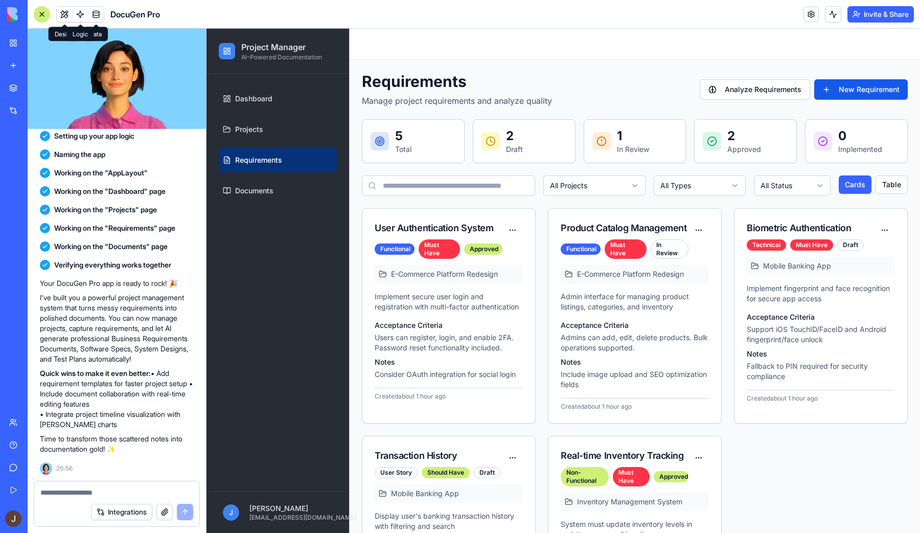
click at [80, 14] on link at bounding box center [80, 14] width 15 height 15
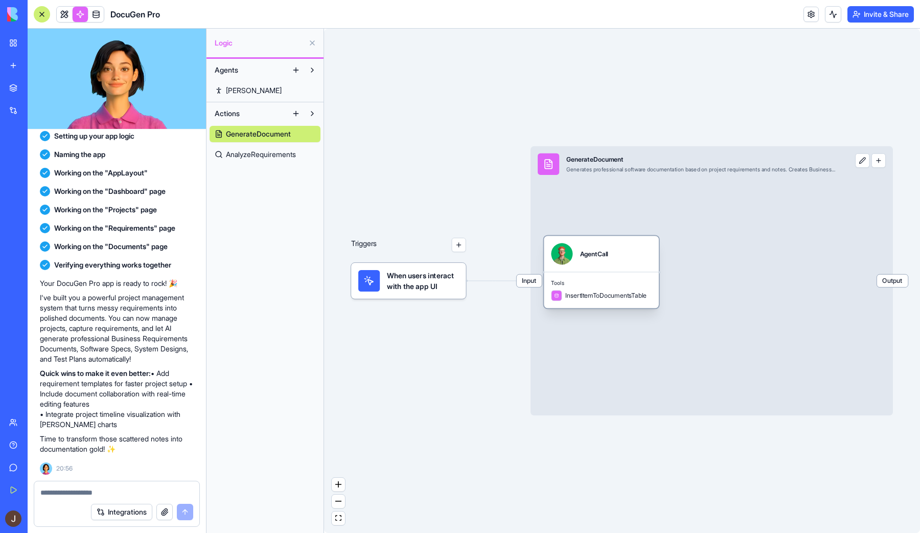
click at [615, 262] on div "AgentCall" at bounding box center [601, 253] width 101 height 21
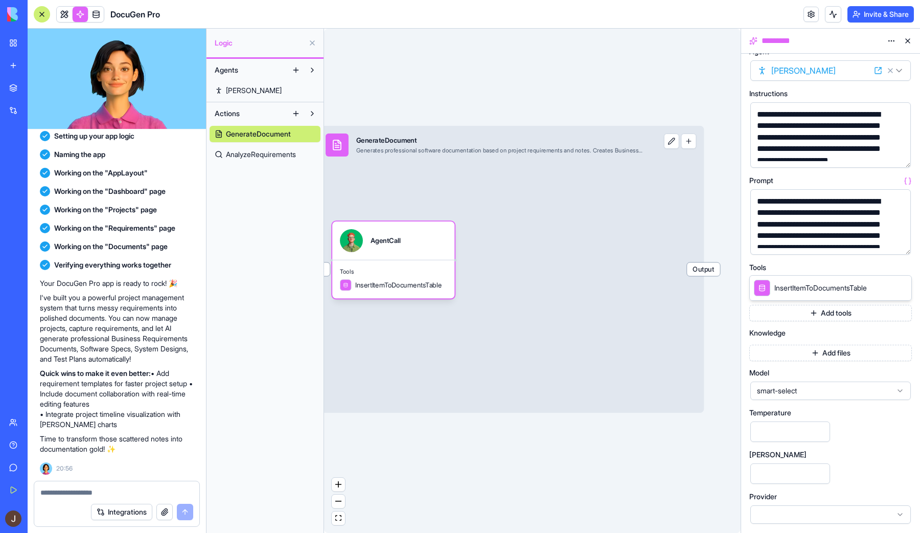
click at [266, 150] on span "AnalyzeRequirements" at bounding box center [261, 154] width 70 height 10
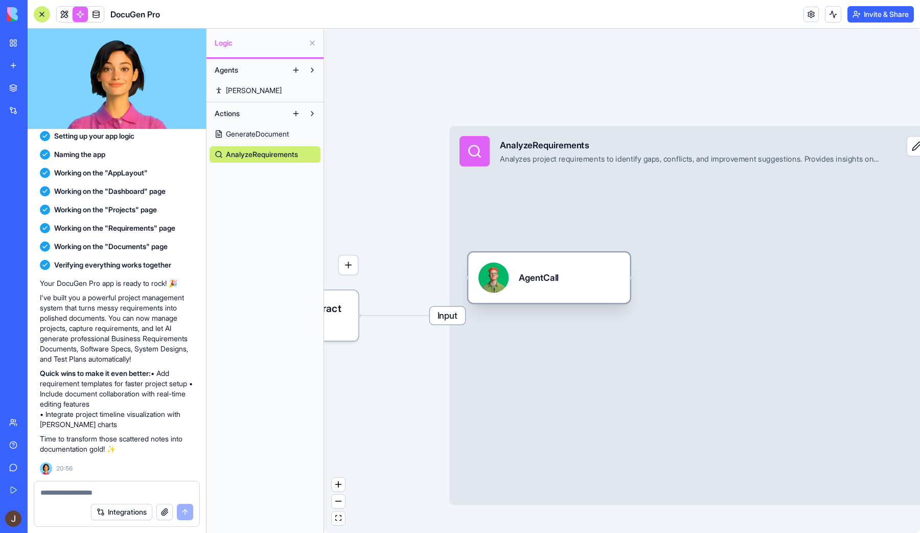
click at [559, 271] on div "AgentCall" at bounding box center [539, 277] width 40 height 13
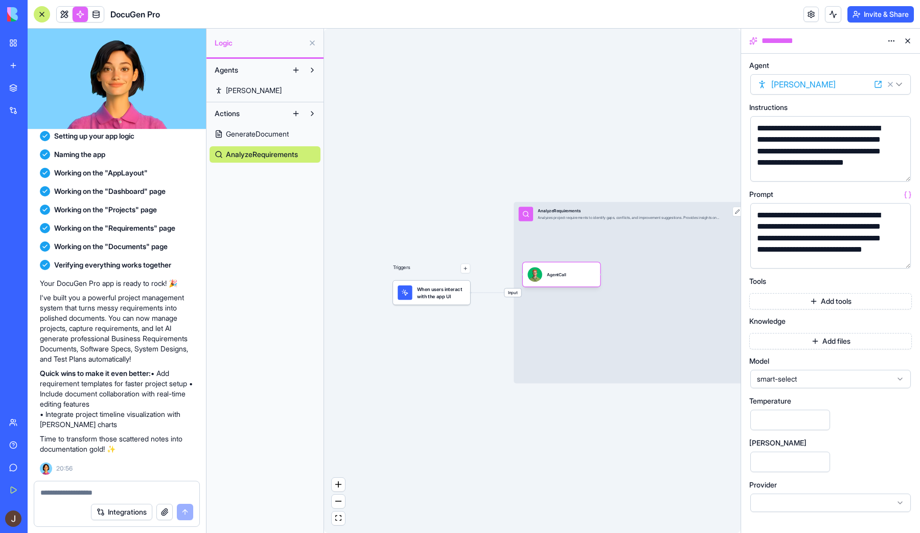
click at [274, 139] on link "GenerateDocument" at bounding box center [265, 134] width 111 height 16
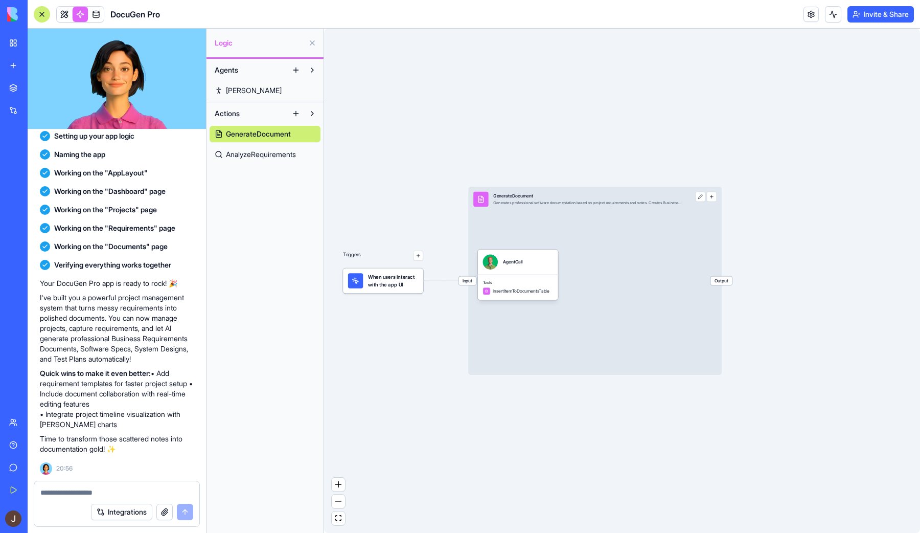
click at [399, 286] on span "When users interact with the app UI" at bounding box center [393, 280] width 50 height 15
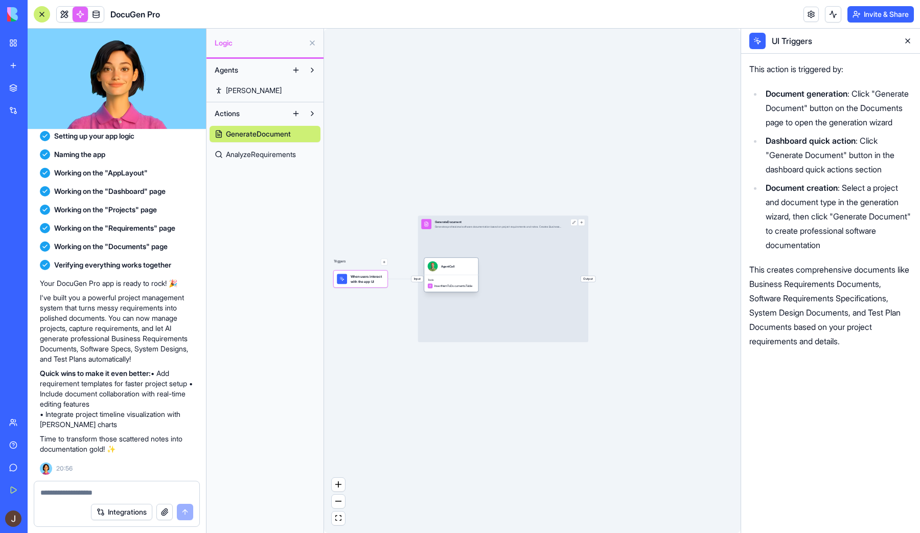
click at [464, 275] on div "Tools InsertItemToDocumentsTable" at bounding box center [451, 283] width 54 height 17
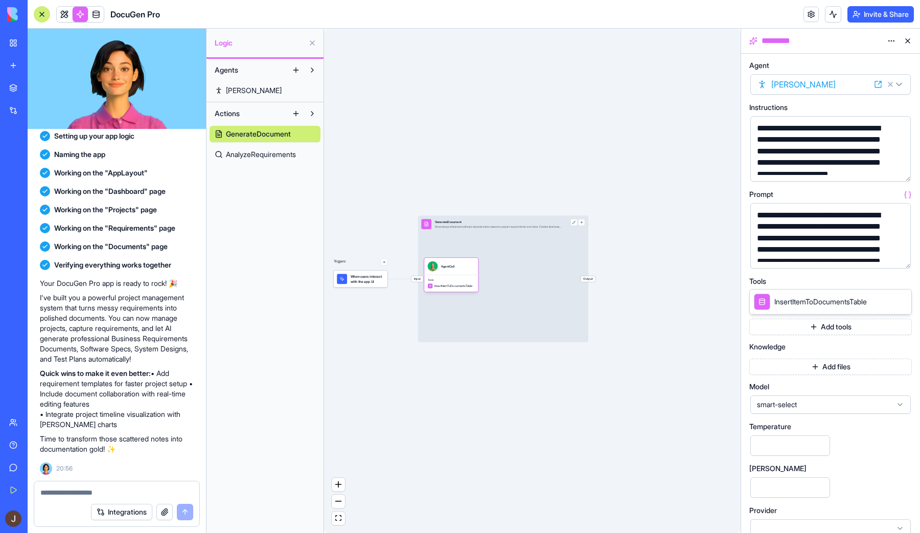
click at [257, 151] on span "AnalyzeRequirements" at bounding box center [261, 154] width 70 height 10
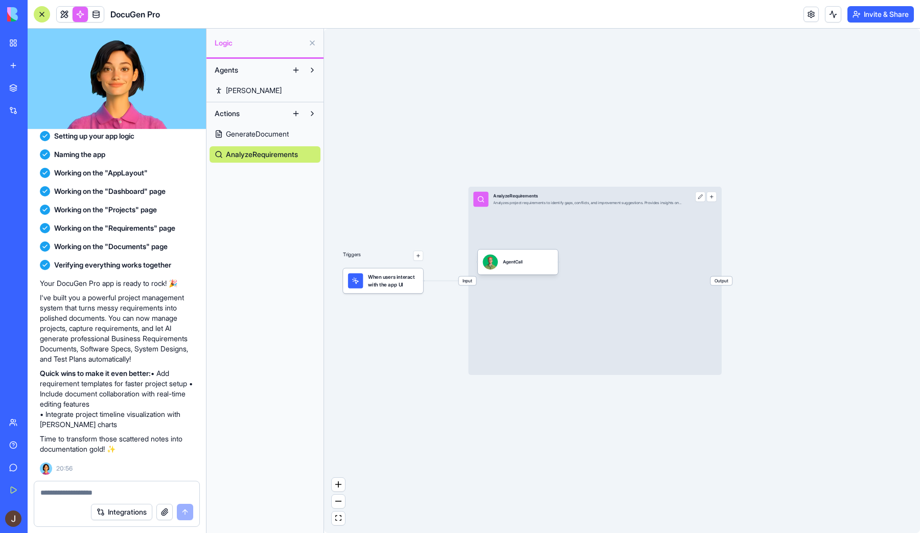
click at [534, 277] on div "Input AnalyzeRequirements Analyzes project requirements to identify gaps, confl…" at bounding box center [595, 281] width 254 height 188
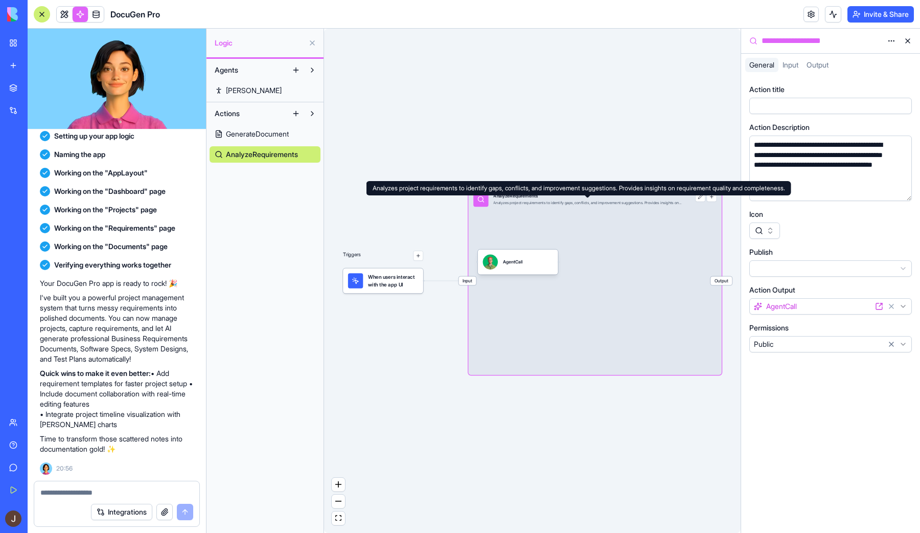
click at [563, 129] on div "Triggers When users interact with the app UI Input AnalyzeRequirements Analyzes…" at bounding box center [532, 281] width 417 height 504
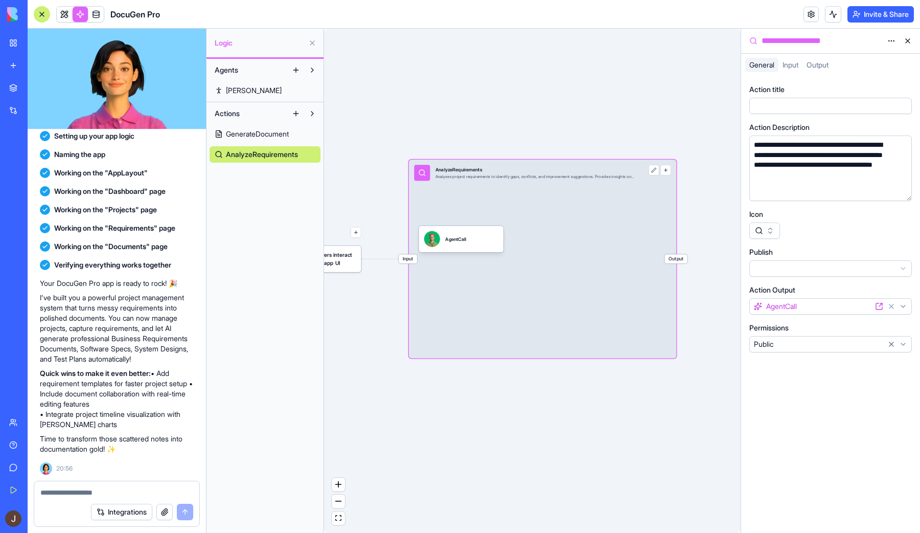
click at [254, 90] on link "[PERSON_NAME]" at bounding box center [265, 90] width 111 height 16
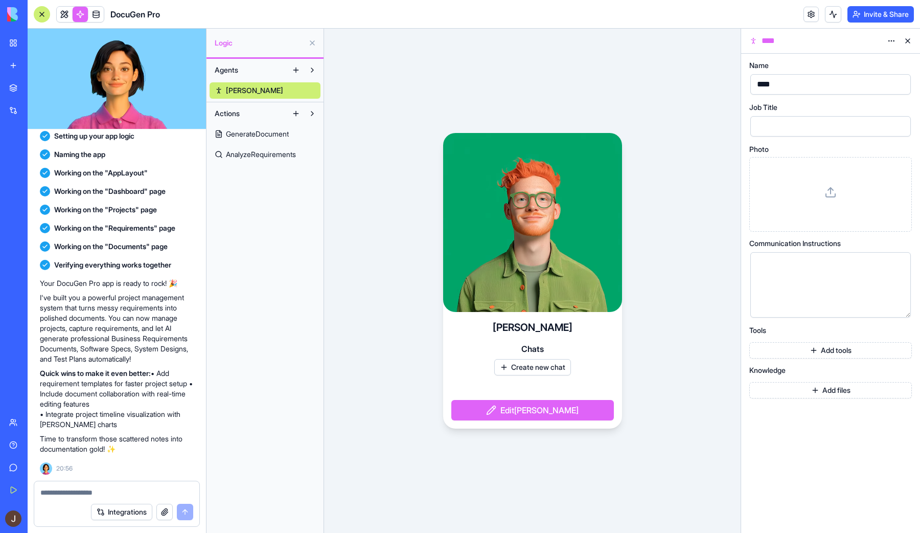
click at [608, 253] on video at bounding box center [532, 222] width 179 height 179
click at [617, 337] on div "[PERSON_NAME] Create new chat Edit [PERSON_NAME]" at bounding box center [532, 370] width 179 height 117
click at [594, 344] on div "[PERSON_NAME] Create new chat Edit [PERSON_NAME]" at bounding box center [532, 370] width 179 height 117
click at [313, 71] on button at bounding box center [312, 70] width 16 height 16
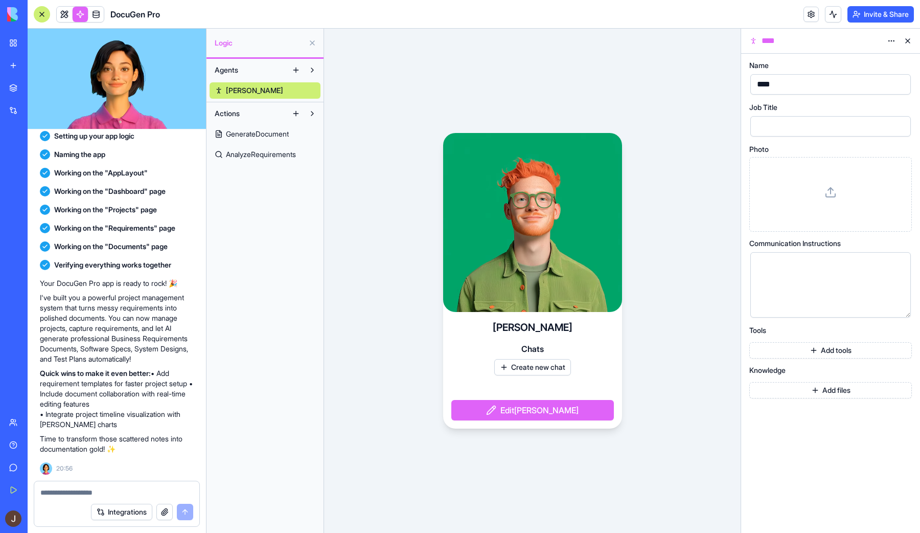
click at [313, 109] on button at bounding box center [312, 113] width 16 height 16
click at [313, 66] on button at bounding box center [312, 70] width 16 height 16
click at [408, 74] on div "[PERSON_NAME] Create new chat Edit [PERSON_NAME]" at bounding box center [532, 281] width 417 height 504
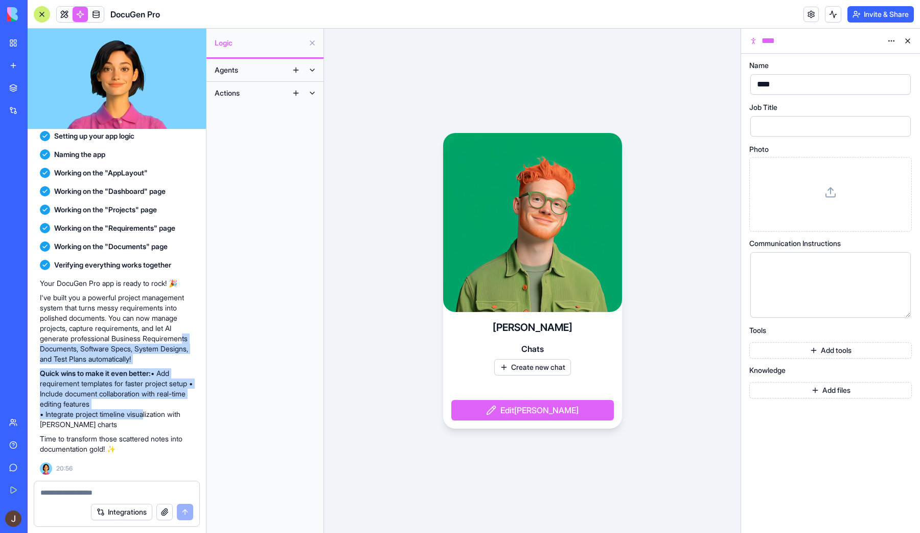
drag, startPoint x: 79, startPoint y: 335, endPoint x: 150, endPoint y: 417, distance: 108.7
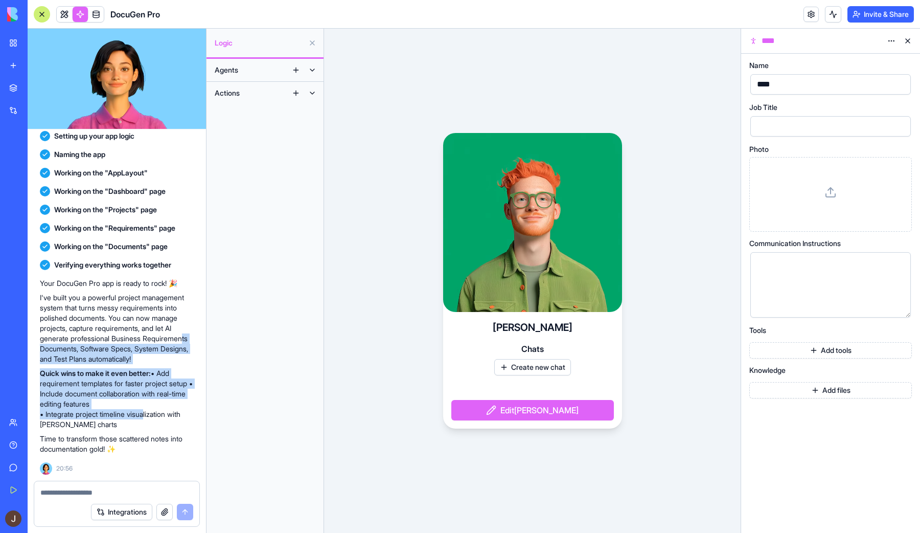
click at [150, 417] on div "Your DocuGen Pro app is ready to rock! 🎉 I've built you a powerful project mana…" at bounding box center [117, 366] width 154 height 176
click at [150, 417] on p "Quick wins to make it even better: • Add requirement templates for faster proje…" at bounding box center [117, 398] width 154 height 61
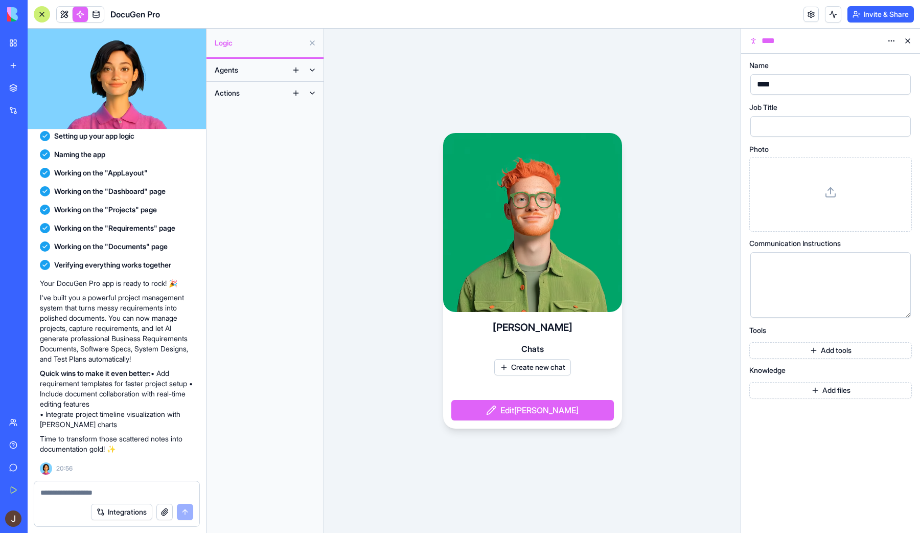
click at [697, 157] on div "[PERSON_NAME] Create new chat Edit [PERSON_NAME]" at bounding box center [532, 281] width 417 height 504
click at [10, 41] on link "My Workspace" at bounding box center [23, 43] width 41 height 20
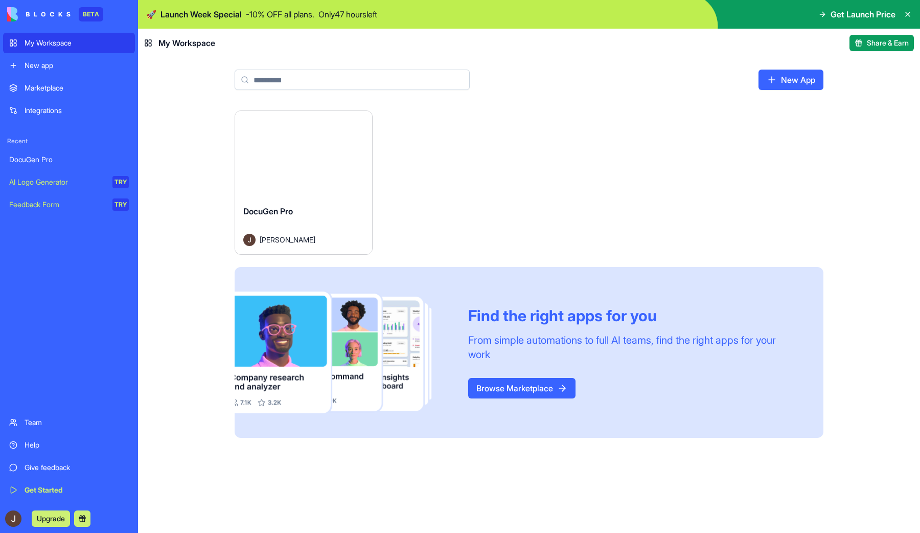
click at [526, 222] on div "Launch DocuGen Pro [PERSON_NAME] Find the right apps for you From simple automa…" at bounding box center [529, 273] width 589 height 327
click at [505, 393] on link "Browse Marketplace" at bounding box center [521, 388] width 107 height 20
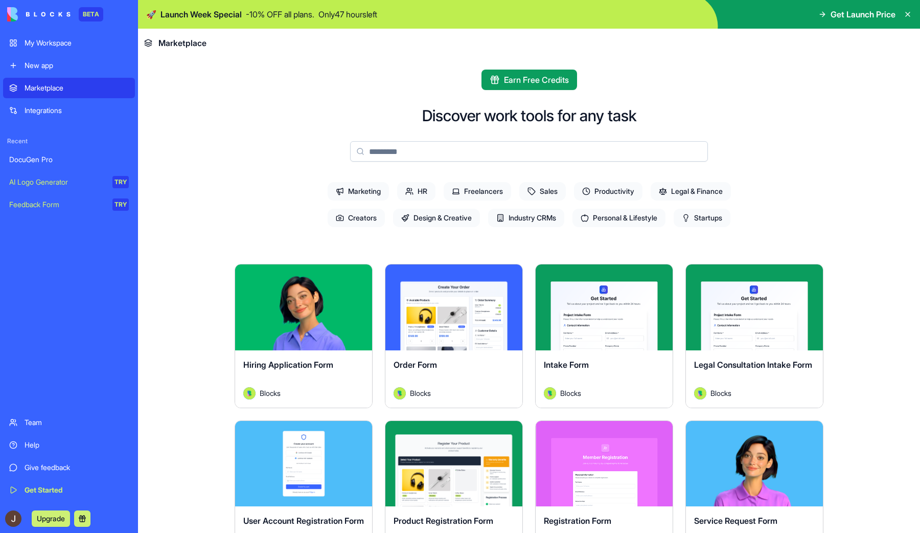
click at [35, 110] on div "Integrations" at bounding box center [77, 110] width 104 height 10
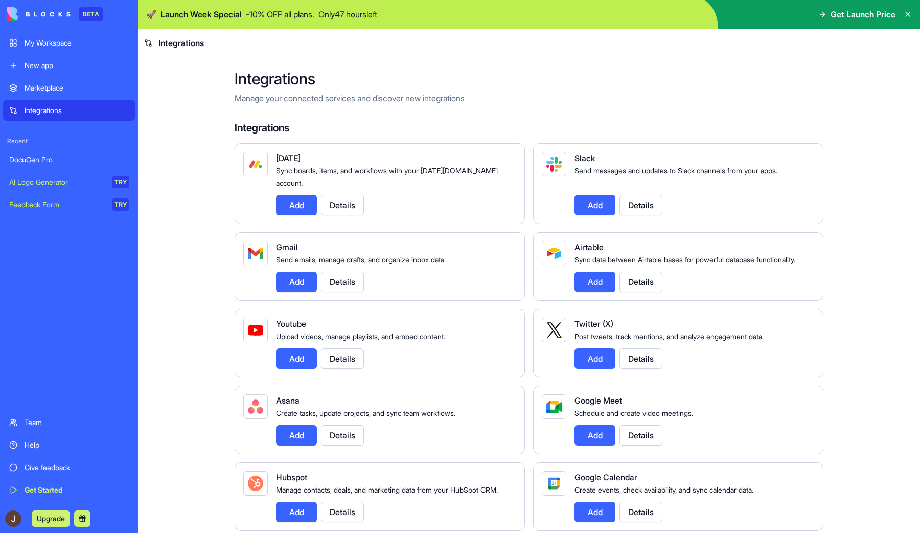
click at [50, 186] on div "AI Logo Generator" at bounding box center [57, 182] width 96 height 10
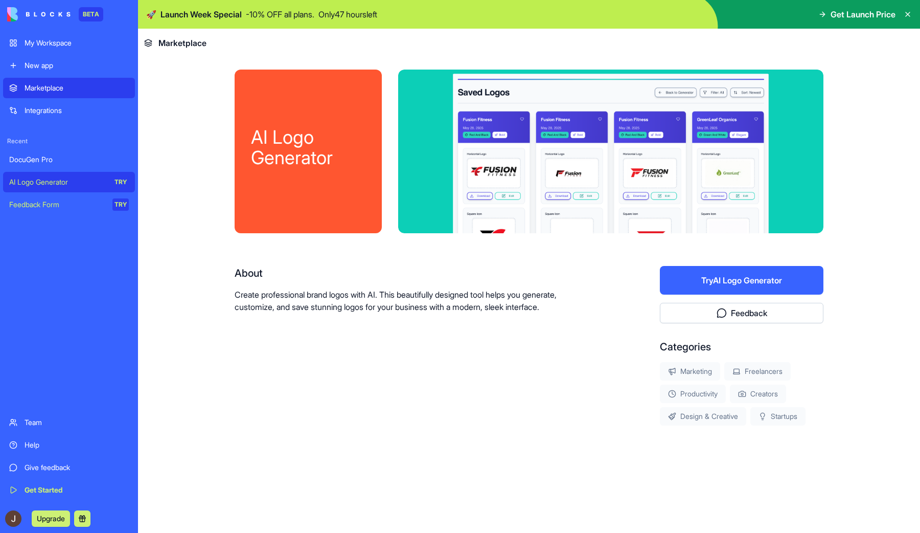
click at [56, 160] on div "DocuGen Pro" at bounding box center [69, 159] width 120 height 10
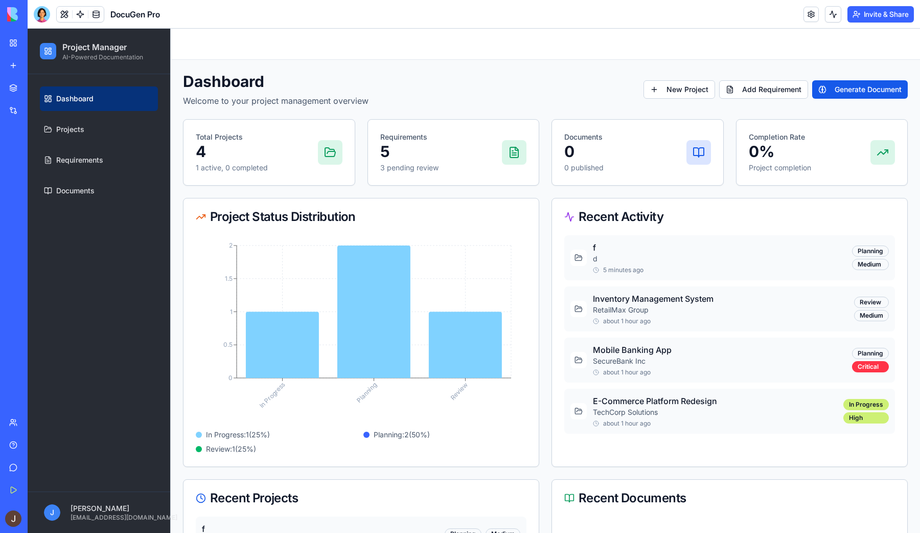
click at [10, 18] on img at bounding box center [38, 14] width 63 height 14
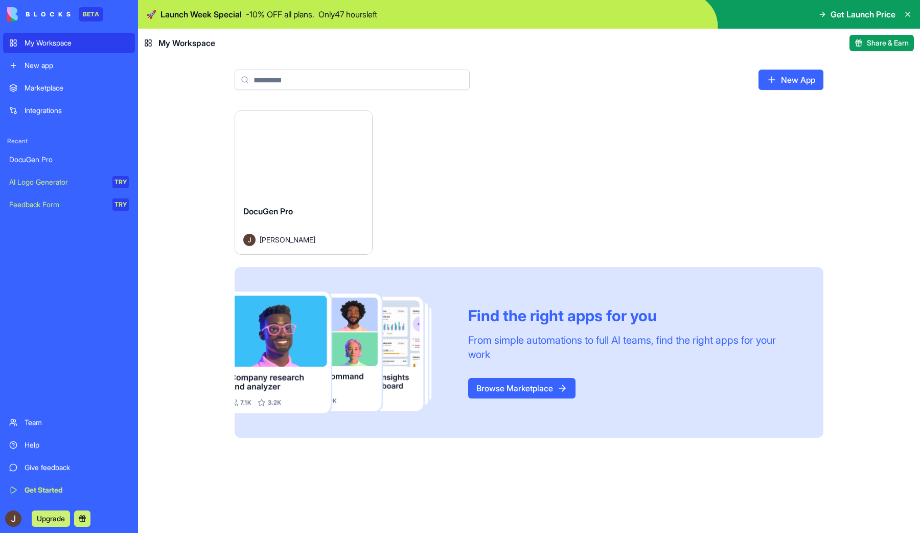
click at [635, 178] on div "Launch DocuGen Pro [PERSON_NAME] Find the right apps for you From simple automa…" at bounding box center [529, 273] width 589 height 327
